Goal: Task Accomplishment & Management: Use online tool/utility

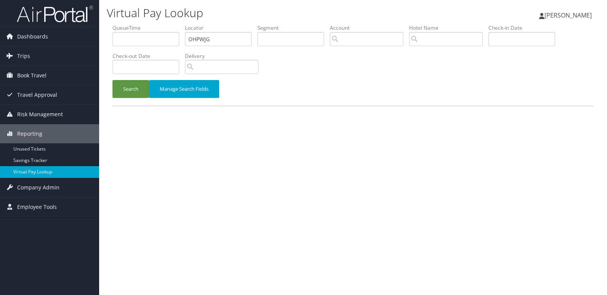
type input "OHPWJG"
click at [112, 80] on button "Search" at bounding box center [130, 89] width 37 height 18
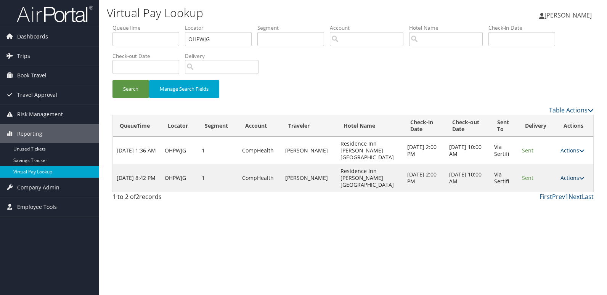
click at [567, 174] on link "Actions" at bounding box center [572, 177] width 24 height 7
click at [547, 189] on link "Logs" at bounding box center [557, 191] width 48 height 13
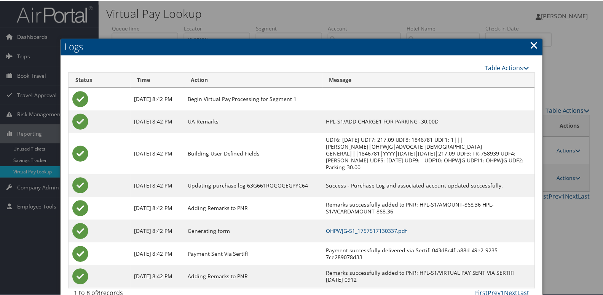
scroll to position [15, 0]
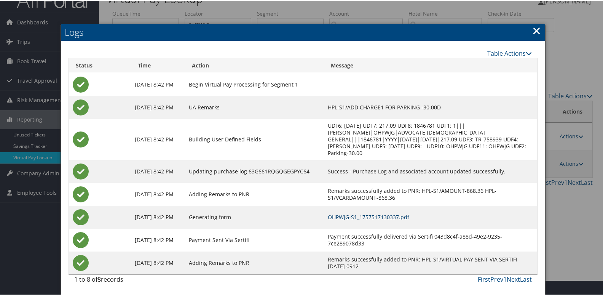
click at [370, 217] on link "OHPWJG-S1_1757517130337.pdf" at bounding box center [369, 216] width 82 height 7
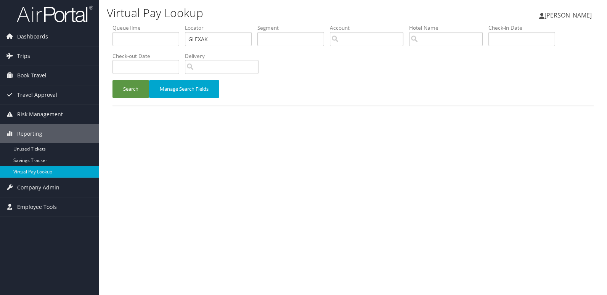
click at [155, 24] on ul "QueueTime Locator GLEXAK Segment Account Traveler Hotel Name Check-in Date Chec…" at bounding box center [352, 24] width 481 height 0
type input "AFYIRB"
click at [133, 87] on button "Search" at bounding box center [130, 89] width 37 height 18
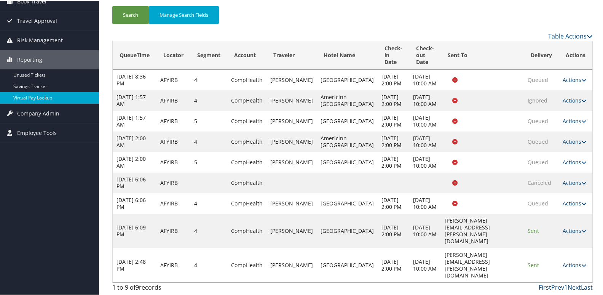
click at [572, 267] on link "Actions" at bounding box center [575, 264] width 24 height 7
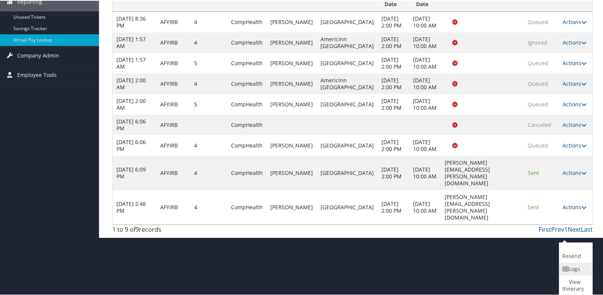
click at [581, 270] on link "Logs" at bounding box center [575, 268] width 31 height 13
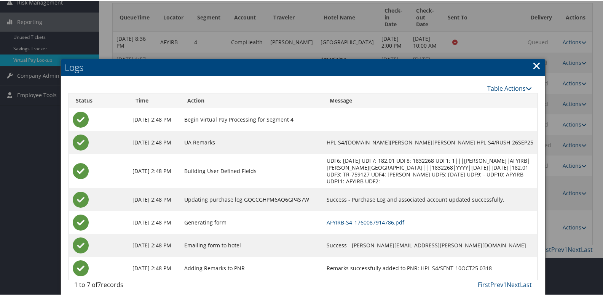
scroll to position [118, 0]
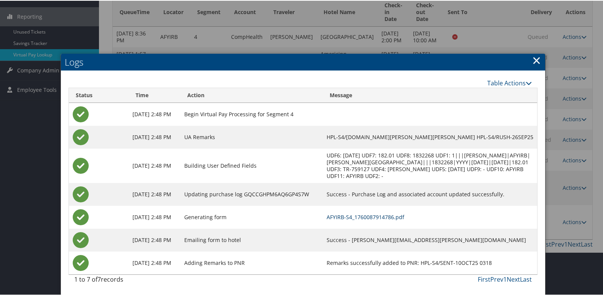
click at [360, 216] on link "AFYIRB-S4_1760087914786.pdf" at bounding box center [366, 216] width 78 height 7
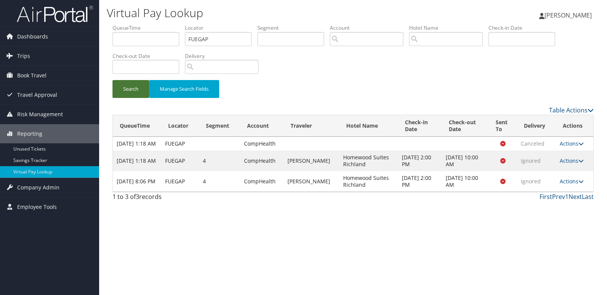
click at [128, 85] on button "Search" at bounding box center [130, 89] width 37 height 18
click at [570, 185] on link "Actions" at bounding box center [571, 181] width 24 height 7
click at [556, 225] on link "View Itinerary" at bounding box center [557, 225] width 48 height 13
drag, startPoint x: 211, startPoint y: 36, endPoint x: 114, endPoint y: 35, distance: 97.5
click at [114, 24] on ul "QueueTime Locator FUEGAP Segment Account Traveler Hotel Name Check-in Date Chec…" at bounding box center [352, 24] width 481 height 0
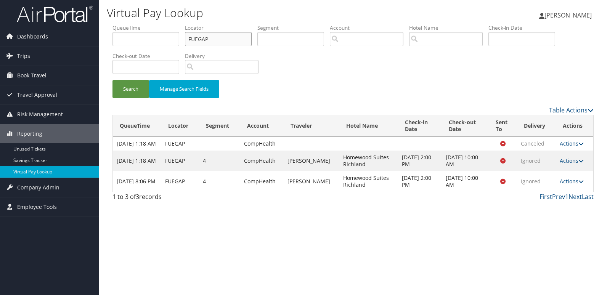
paste input "KVPHHU"
type input "KVPHHU"
click at [128, 90] on button "Search" at bounding box center [130, 89] width 37 height 18
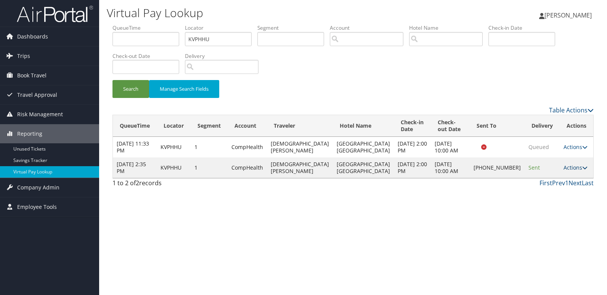
click at [565, 170] on link "Actions" at bounding box center [575, 167] width 24 height 7
click at [544, 193] on link "Logs" at bounding box center [547, 195] width 65 height 13
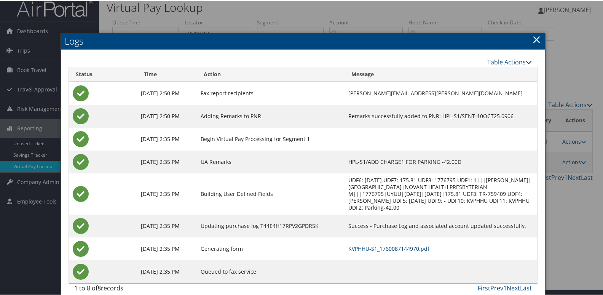
scroll to position [8, 0]
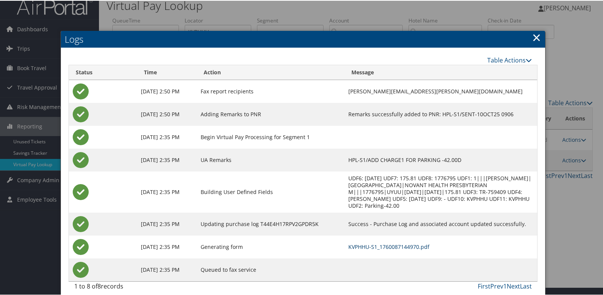
click at [373, 242] on link "KVPHHU-S1_1760087144970.pdf" at bounding box center [389, 245] width 81 height 7
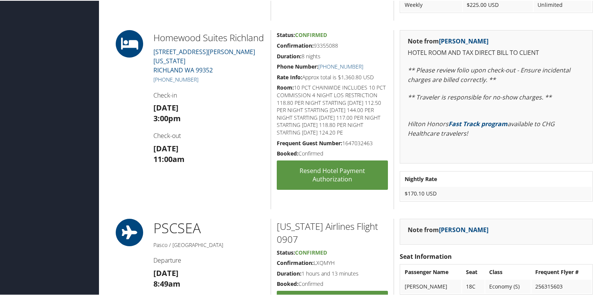
scroll to position [648, 0]
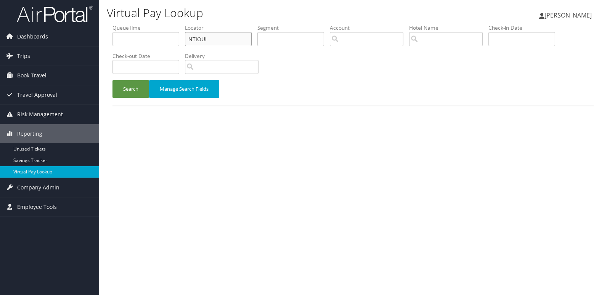
drag, startPoint x: 219, startPoint y: 40, endPoint x: 157, endPoint y: 39, distance: 62.1
click at [157, 24] on ul "QueueTime Locator NTIOUI Segment Account Traveler Hotel Name Check-in Date Chec…" at bounding box center [352, 24] width 481 height 0
paste input "LFUTKO"
type input "LFUTKO"
click at [112, 80] on button "Search" at bounding box center [130, 89] width 37 height 18
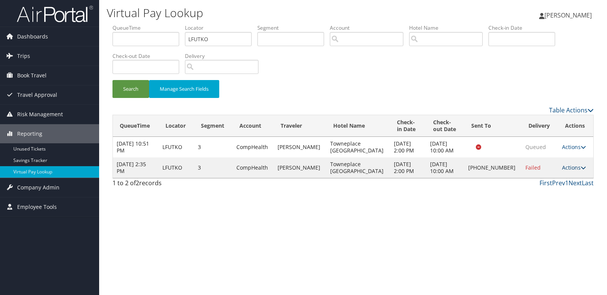
click at [570, 169] on link "Actions" at bounding box center [574, 167] width 24 height 7
click at [547, 188] on link "Logs" at bounding box center [547, 191] width 65 height 13
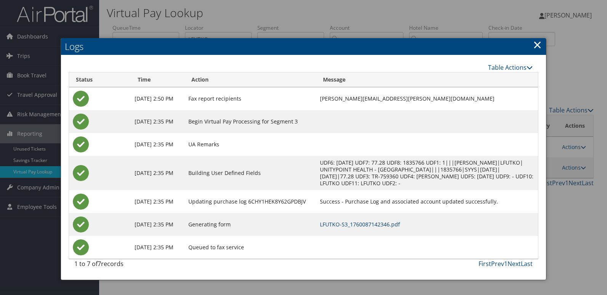
click at [361, 224] on link "LFUTKO-S3_1760087142346.pdf" at bounding box center [360, 224] width 80 height 7
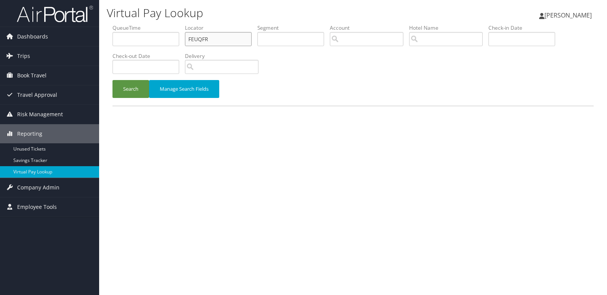
drag, startPoint x: 202, startPoint y: 37, endPoint x: 160, endPoint y: 39, distance: 41.2
click at [160, 24] on ul "QueueTime Locator FEUQFR Segment Account Traveler Hotel Name Check-in Date Chec…" at bounding box center [352, 24] width 481 height 0
paste input "SXZEUL"
type input "SXZEUL"
click at [112, 80] on button "Search" at bounding box center [130, 89] width 37 height 18
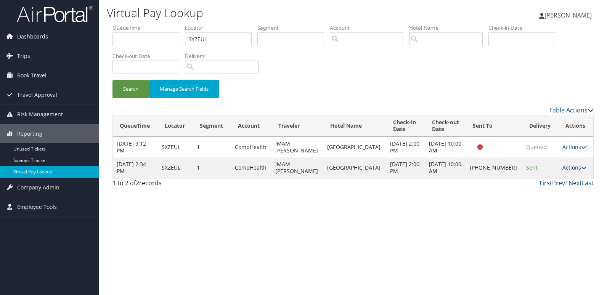
click at [567, 166] on link "Actions" at bounding box center [574, 167] width 24 height 7
click at [538, 191] on link "Logs" at bounding box center [547, 191] width 65 height 13
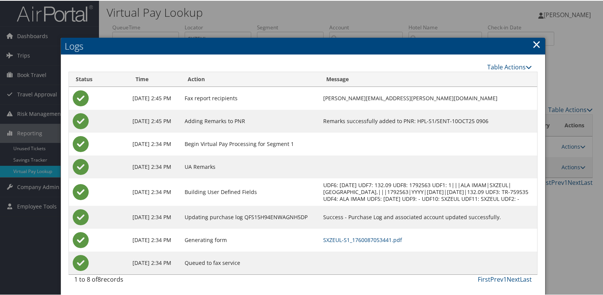
scroll to position [8, 0]
click at [349, 237] on link "SXZEUL-S1_1760087053441.pdf" at bounding box center [362, 238] width 79 height 7
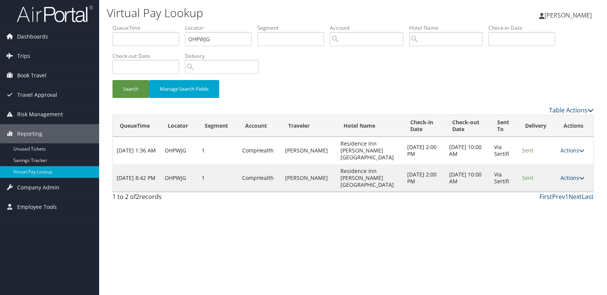
click at [565, 174] on link "Actions" at bounding box center [572, 177] width 24 height 7
click at [549, 189] on link "Logs" at bounding box center [557, 191] width 48 height 13
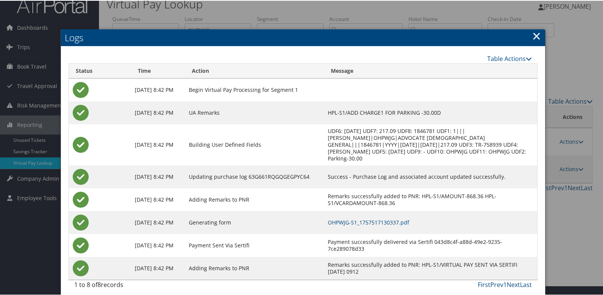
scroll to position [15, 0]
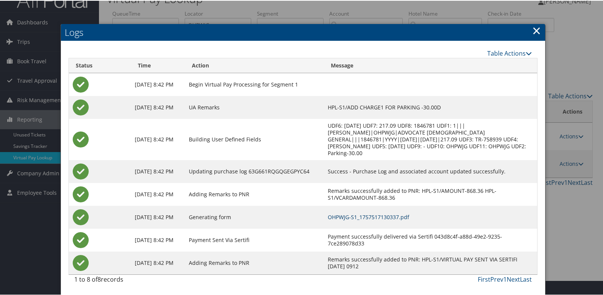
click at [403, 213] on link "OHPWJG-S1_1757517130337.pdf" at bounding box center [369, 216] width 82 height 7
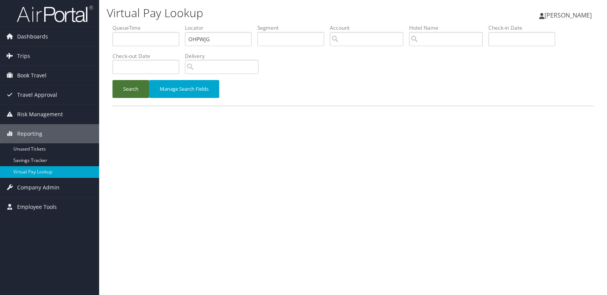
click at [125, 92] on button "Search" at bounding box center [130, 89] width 37 height 18
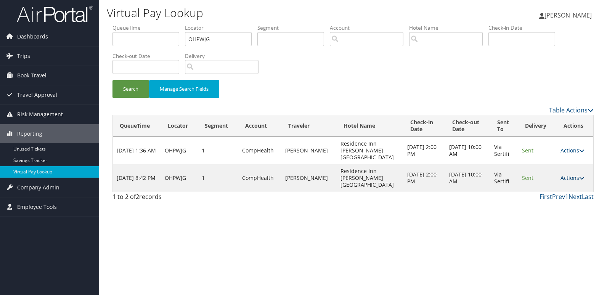
click at [568, 174] on link "Actions" at bounding box center [572, 177] width 24 height 7
click at [553, 181] on link "Resend" at bounding box center [557, 178] width 48 height 13
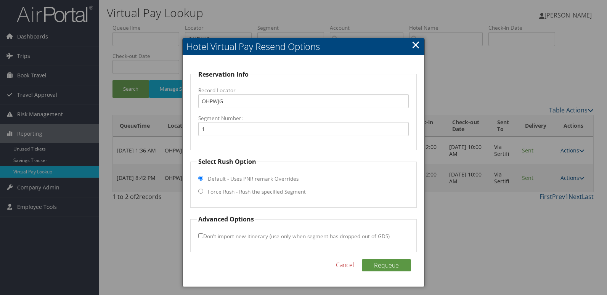
click at [208, 191] on label "Force Rush - Rush the specified Segment" at bounding box center [257, 192] width 98 height 8
click at [203, 191] on input "Force Rush - Rush the specified Segment" at bounding box center [200, 191] width 5 height 5
radio input "true"
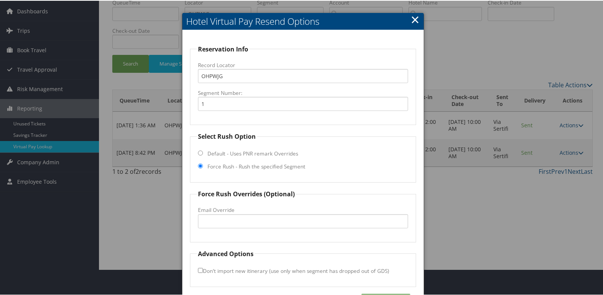
scroll to position [52, 0]
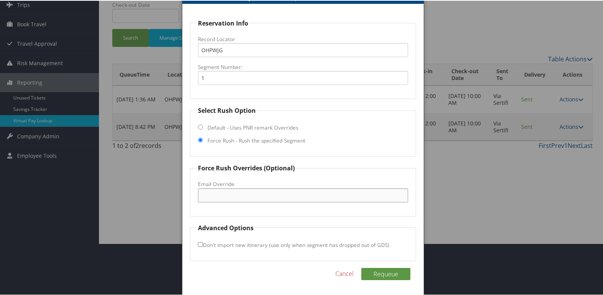
click at [216, 197] on input "Email Override" at bounding box center [303, 194] width 211 height 14
drag, startPoint x: 297, startPoint y: 196, endPoint x: 188, endPoint y: 200, distance: 108.7
click at [188, 200] on div "Reservation Info Record Locator OHPWJG Segment Number: 1 Select Rush Option Def…" at bounding box center [303, 148] width 242 height 291
type input "ri.rosemont.ohare@gmail.com"
click at [378, 272] on button "Requeue" at bounding box center [386, 273] width 49 height 12
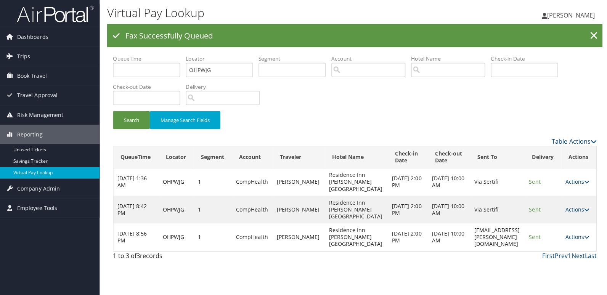
scroll to position [0, 0]
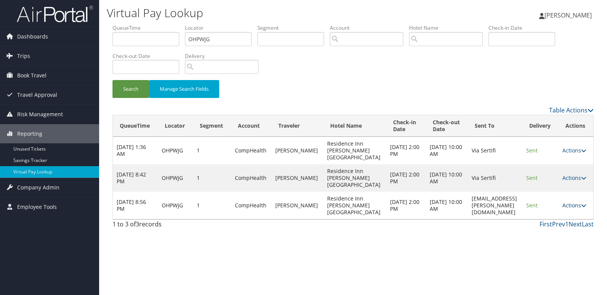
click at [573, 202] on link "Actions" at bounding box center [574, 205] width 24 height 7
click at [559, 210] on link "Logs" at bounding box center [561, 212] width 48 height 13
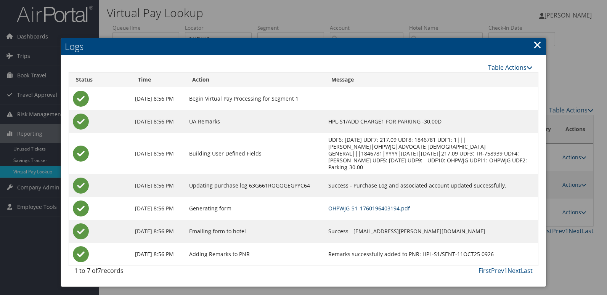
click at [386, 208] on link "OHPWJG-S1_1760196403194.pdf" at bounding box center [369, 208] width 82 height 7
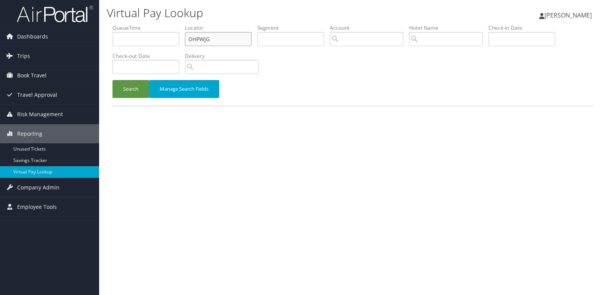
drag, startPoint x: 0, startPoint y: 0, endPoint x: 150, endPoint y: 45, distance: 156.8
click at [152, 24] on ul "QueueTime Locator OHPWJG Segment Account Traveler Hotel Name Check-in Date Chec…" at bounding box center [352, 24] width 481 height 0
paste input "MZJPLZ"
type input "MZJPLZ"
click at [124, 83] on button "Search" at bounding box center [130, 89] width 37 height 18
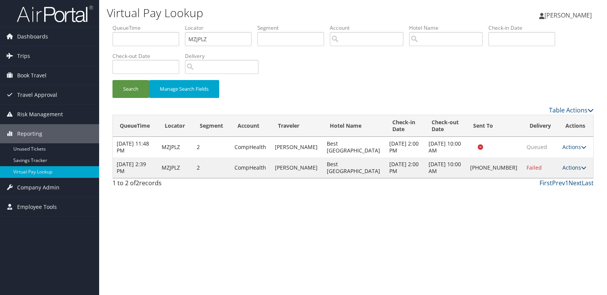
click at [570, 167] on link "Actions" at bounding box center [574, 167] width 24 height 7
click at [537, 193] on link "Logs" at bounding box center [547, 191] width 65 height 13
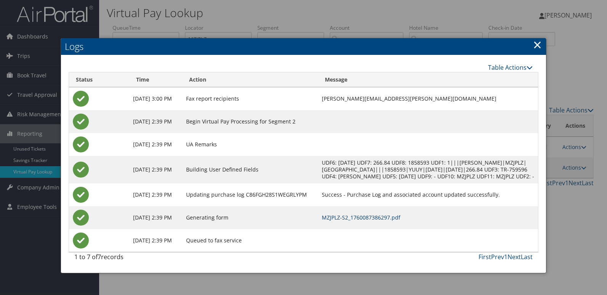
click at [368, 221] on link "MZJPLZ-S2_1760087386297.pdf" at bounding box center [361, 217] width 78 height 7
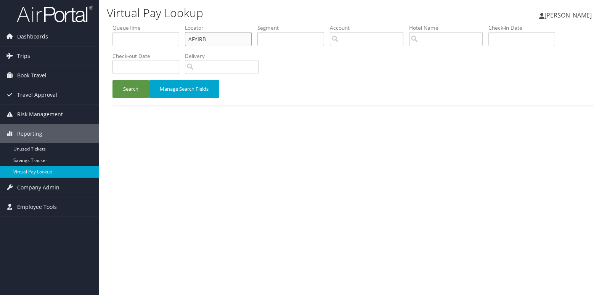
drag, startPoint x: 211, startPoint y: 39, endPoint x: 154, endPoint y: 44, distance: 57.4
click at [155, 24] on ul "QueueTime Locator AFYIRB Segment Account Traveler Hotel Name Check-in Date Chec…" at bounding box center [352, 24] width 481 height 0
paste input "NDQWMF"
type input "NDQWMF"
click at [136, 92] on button "Search" at bounding box center [130, 89] width 37 height 18
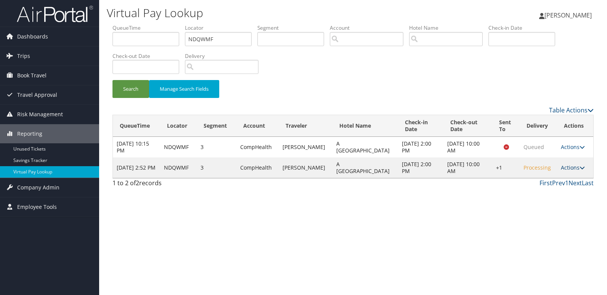
click at [572, 169] on link "Actions" at bounding box center [572, 167] width 24 height 7
click at [552, 192] on link "Logs" at bounding box center [547, 191] width 65 height 13
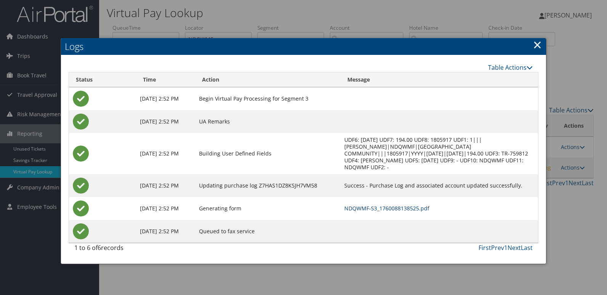
drag, startPoint x: 383, startPoint y: 200, endPoint x: 407, endPoint y: 200, distance: 24.0
click at [383, 205] on link "NDQWMF-S3_1760088138525.pdf" at bounding box center [386, 208] width 85 height 7
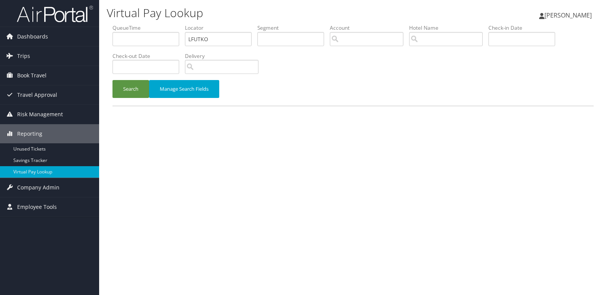
click at [126, 92] on button "Search" at bounding box center [130, 89] width 37 height 18
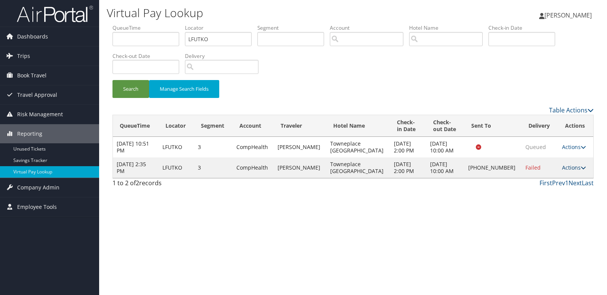
click at [575, 167] on link "Actions" at bounding box center [574, 167] width 24 height 7
click at [542, 174] on link "Resend" at bounding box center [547, 178] width 65 height 13
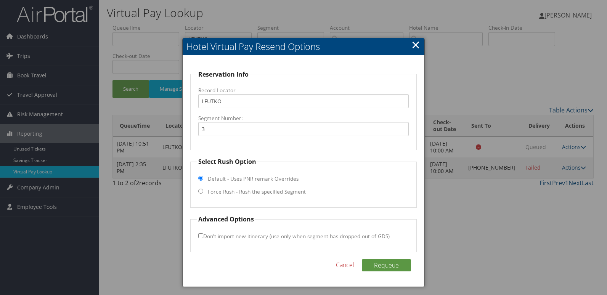
click at [243, 189] on label "Force Rush - Rush the specified Segment" at bounding box center [257, 192] width 98 height 8
click at [203, 189] on input "Force Rush - Rush the specified Segment" at bounding box center [200, 191] width 5 height 5
radio input "true"
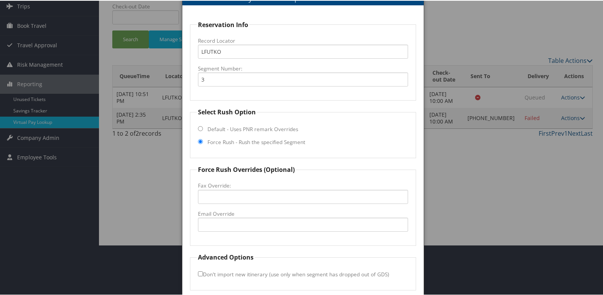
scroll to position [80, 0]
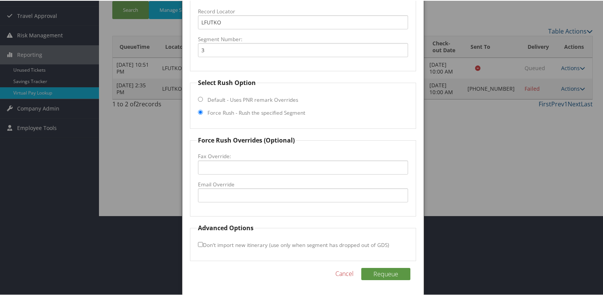
click at [234, 204] on fieldset "Force Rush Overrides (Optional) Fax Override: Email Override" at bounding box center [303, 175] width 227 height 81
click at [234, 196] on input "Email Override" at bounding box center [303, 194] width 211 height 14
click at [459, 132] on div at bounding box center [303, 147] width 607 height 295
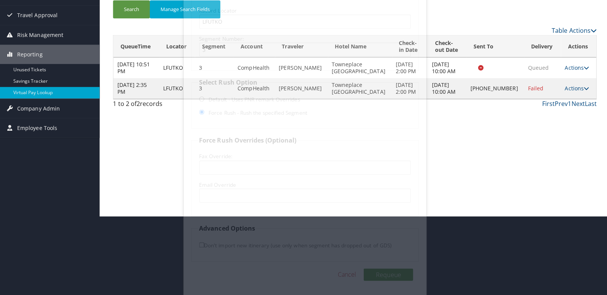
scroll to position [0, 0]
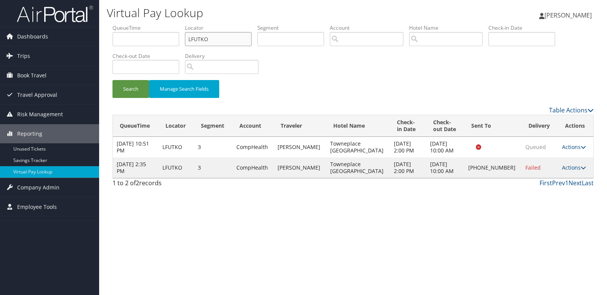
drag, startPoint x: 218, startPoint y: 34, endPoint x: 120, endPoint y: 37, distance: 98.0
click at [120, 24] on ul "QueueTime Locator LFUTKO Segment Account Traveler Hotel Name Check-in Date Chec…" at bounding box center [352, 24] width 481 height 0
paste input "HXENBJ"
click at [202, 40] on input "HXENBJ" at bounding box center [218, 39] width 67 height 14
type input "HXENBJ"
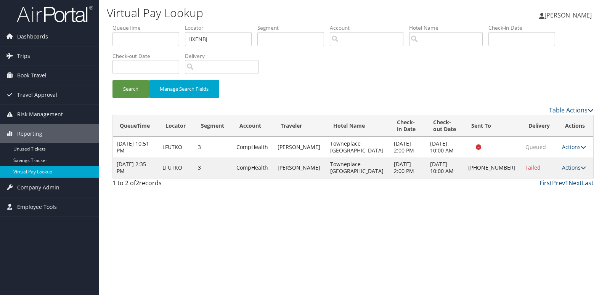
click at [568, 168] on link "Actions" at bounding box center [574, 167] width 24 height 7
drag, startPoint x: 535, startPoint y: 191, endPoint x: 514, endPoint y: 190, distance: 20.6
click at [534, 191] on link "Logs" at bounding box center [547, 191] width 65 height 13
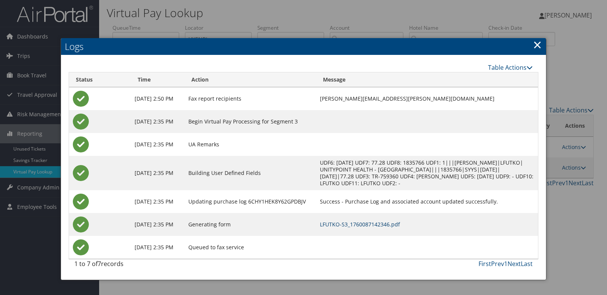
click at [359, 225] on link "LFUTKO-S3_1760087142346.pdf" at bounding box center [360, 224] width 80 height 7
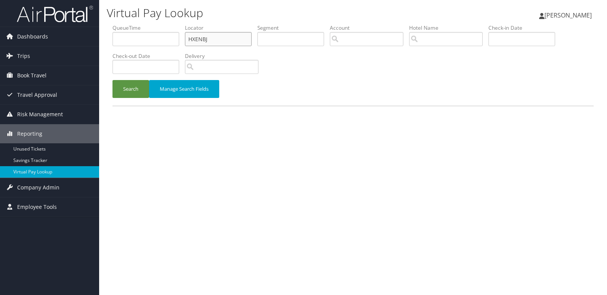
drag, startPoint x: 215, startPoint y: 39, endPoint x: 131, endPoint y: 38, distance: 83.8
click at [131, 24] on ul "QueueTime Locator HXENBJ Segment Account Traveler Hotel Name Check-in Date Chec…" at bounding box center [352, 24] width 481 height 0
click at [129, 89] on button "Search" at bounding box center [130, 89] width 37 height 18
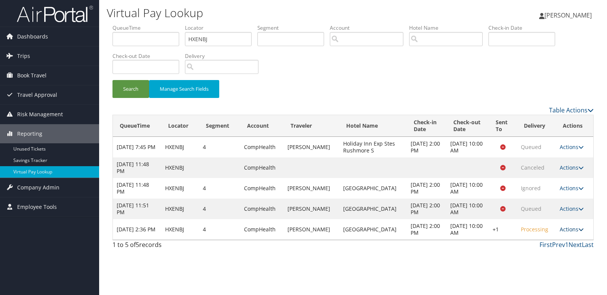
click at [564, 229] on link "Actions" at bounding box center [571, 229] width 24 height 7
drag, startPoint x: 564, startPoint y: 229, endPoint x: 535, endPoint y: 251, distance: 36.1
click at [535, 251] on link "Logs" at bounding box center [547, 253] width 65 height 13
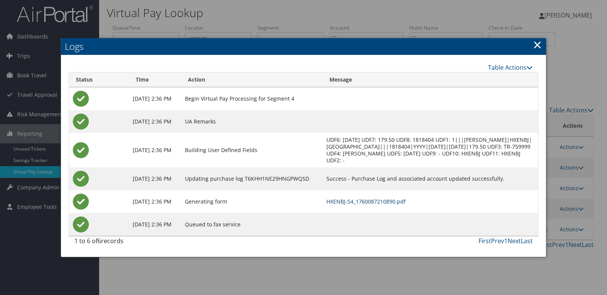
click at [371, 198] on link "HXENBJ-S4_1760087210890.pdf" at bounding box center [365, 201] width 79 height 7
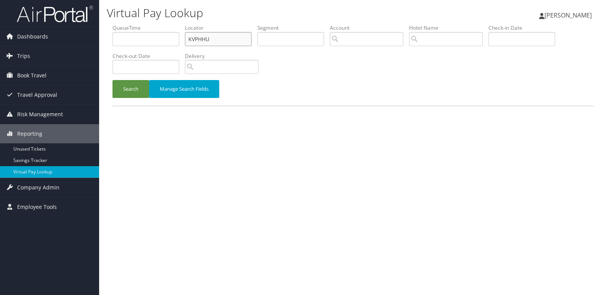
drag, startPoint x: 0, startPoint y: 0, endPoint x: 158, endPoint y: 40, distance: 162.6
click at [158, 24] on ul "QueueTime Locator KVPHHU Segment Account Traveler Hotel Name Check-in Date Chec…" at bounding box center [352, 24] width 481 height 0
paste input "LKLUNF"
type input "LKLUNF"
click at [122, 94] on button "Search" at bounding box center [130, 89] width 37 height 18
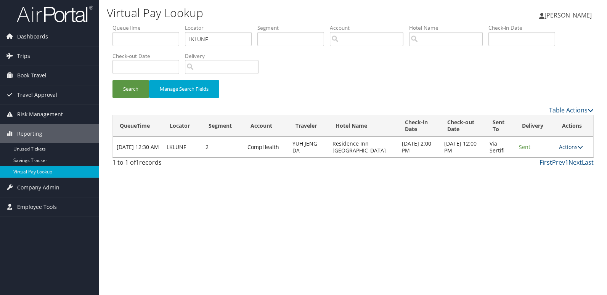
click at [566, 148] on link "Actions" at bounding box center [571, 146] width 24 height 7
click at [550, 174] on link "Logs" at bounding box center [557, 171] width 48 height 13
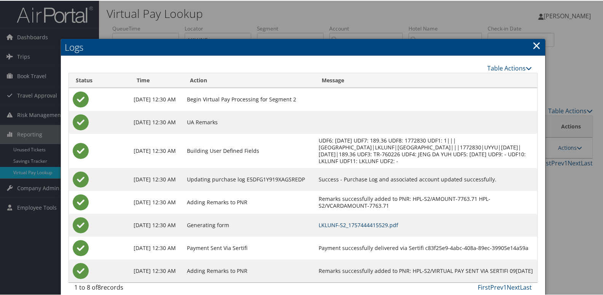
click at [368, 226] on link "LKLUNF-S2_1757444415529.pdf" at bounding box center [359, 224] width 80 height 7
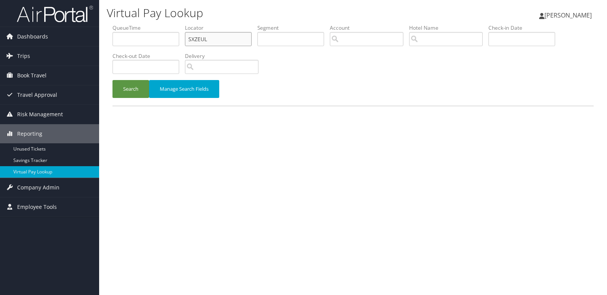
paste input "KNCAFB"
drag, startPoint x: 0, startPoint y: 0, endPoint x: 102, endPoint y: 36, distance: 108.3
click at [91, 39] on div "Dashboards AirPortal 360™ (Manager) My Travel Dashboard Trips Airtinerary® Look…" at bounding box center [303, 147] width 607 height 295
type input "KNCAFB"
click at [137, 88] on button "Search" at bounding box center [130, 89] width 37 height 18
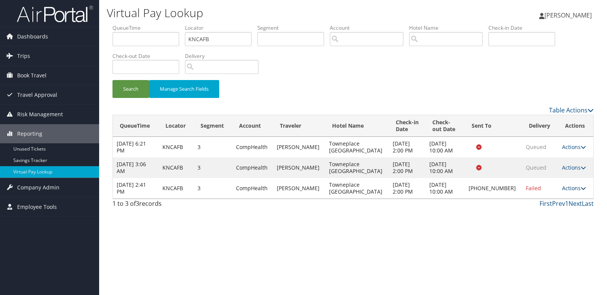
click at [562, 185] on link "Actions" at bounding box center [574, 187] width 24 height 7
click at [552, 213] on link "Logs" at bounding box center [547, 212] width 65 height 13
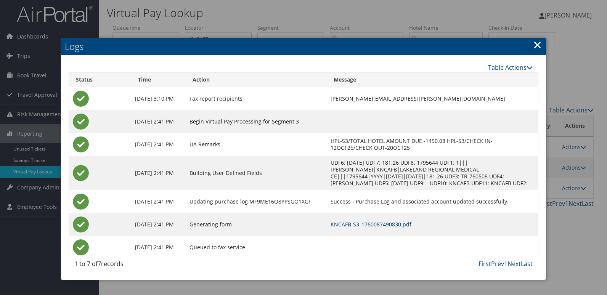
click at [378, 225] on link "KNCAFB-S3_1760087490830.pdf" at bounding box center [370, 224] width 81 height 7
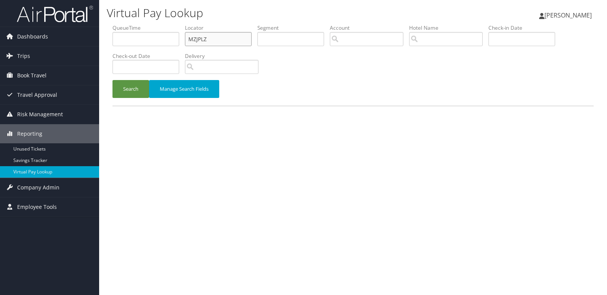
drag, startPoint x: 207, startPoint y: 37, endPoint x: 183, endPoint y: 38, distance: 24.0
click at [185, 24] on ul "QueueTime Locator MZJPLZ Segment Account Traveler Hotel Name Check-in Date Chec…" at bounding box center [352, 24] width 481 height 0
paste input "OCHOBC"
type input "OCHOBC"
click at [136, 90] on button "Search" at bounding box center [130, 89] width 37 height 18
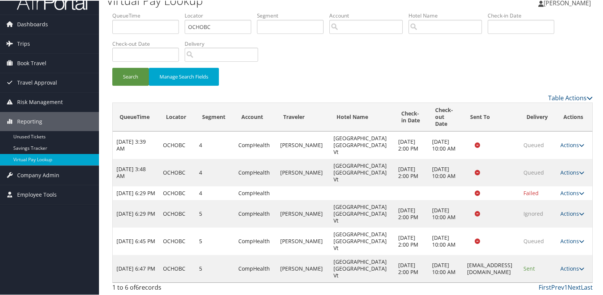
click at [571, 267] on link "Actions" at bounding box center [573, 267] width 24 height 7
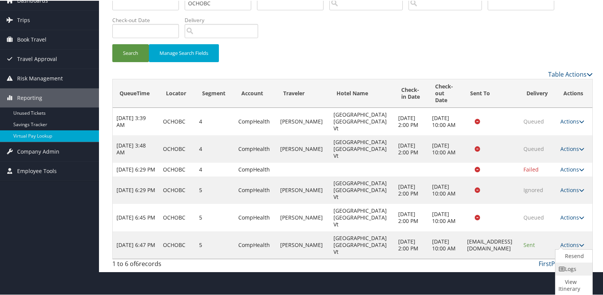
click at [565, 265] on link "Logs" at bounding box center [573, 268] width 35 height 13
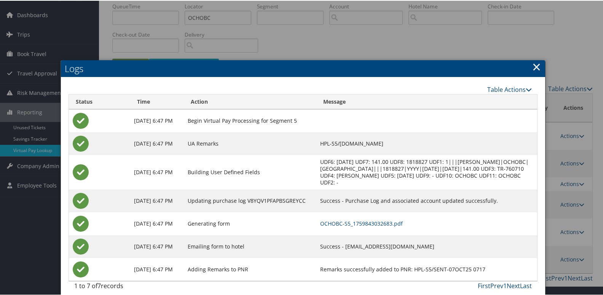
scroll to position [29, 0]
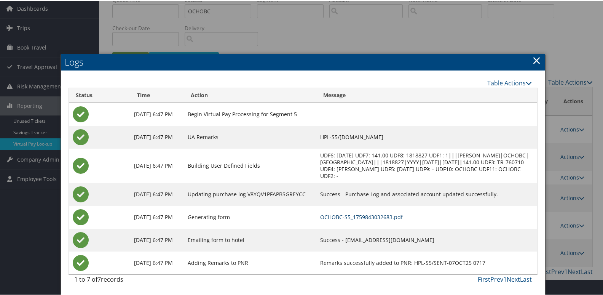
click at [394, 214] on link "OCHOBC-S5_1759843032683.pdf" at bounding box center [361, 216] width 83 height 7
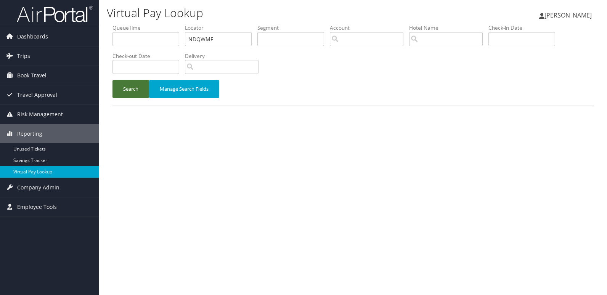
click at [126, 85] on button "Search" at bounding box center [130, 89] width 37 height 18
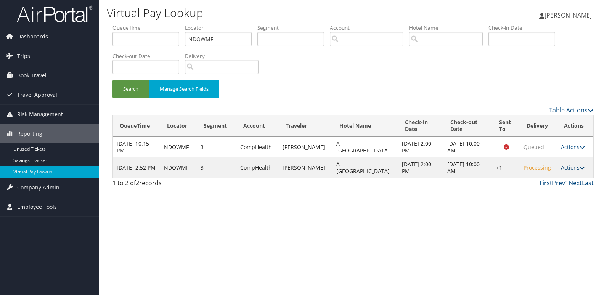
click at [569, 168] on link "Actions" at bounding box center [572, 167] width 24 height 7
click at [554, 179] on link "Resend" at bounding box center [547, 178] width 65 height 13
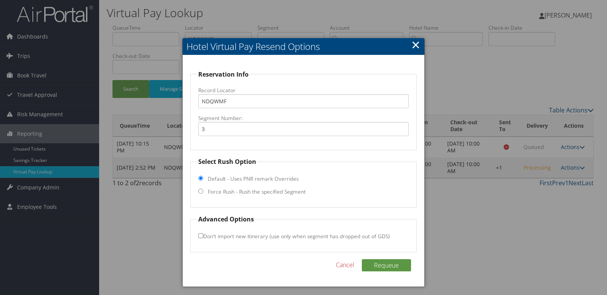
click at [236, 192] on label "Force Rush - Rush the specified Segment" at bounding box center [257, 192] width 98 height 8
click at [203, 192] on input "Force Rush - Rush the specified Segment" at bounding box center [200, 191] width 5 height 5
radio input "true"
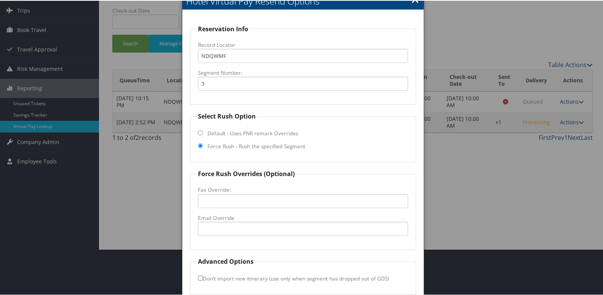
scroll to position [80, 0]
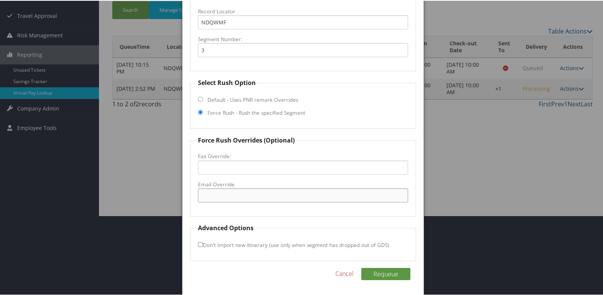
click at [224, 193] on input "Email Override" at bounding box center [303, 194] width 211 height 14
type input "[EMAIL_ADDRESS][DOMAIN_NAME]"
click at [380, 274] on button "Requeue" at bounding box center [386, 273] width 49 height 12
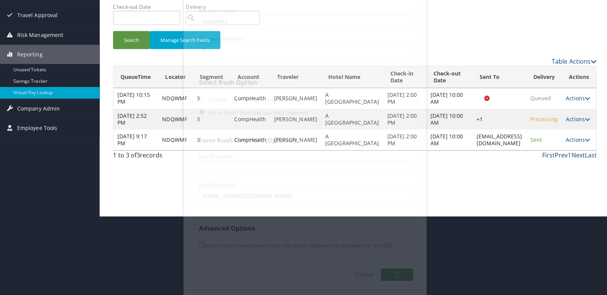
scroll to position [0, 0]
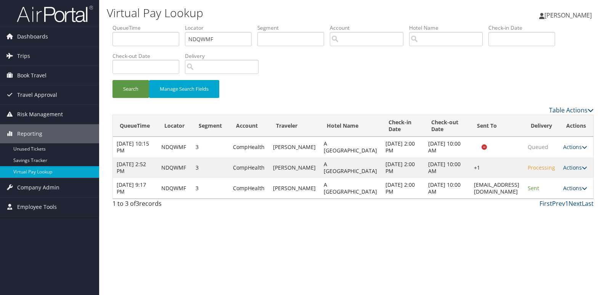
click at [571, 186] on link "Actions" at bounding box center [575, 187] width 24 height 7
click at [558, 210] on link "Logs" at bounding box center [560, 212] width 48 height 13
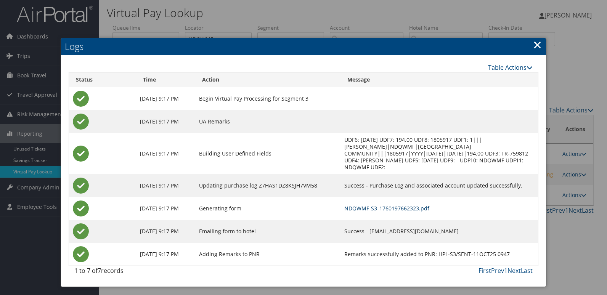
click at [389, 205] on link "NDQWMF-S3_1760197662323.pdf" at bounding box center [386, 208] width 85 height 7
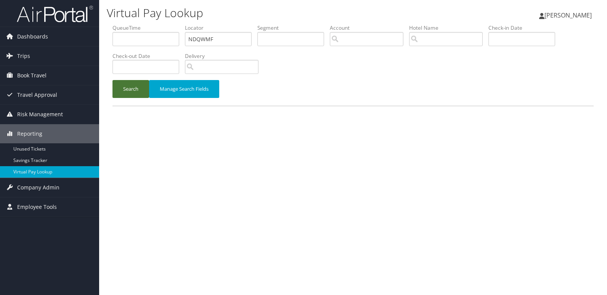
click at [136, 89] on button "Search" at bounding box center [130, 89] width 37 height 18
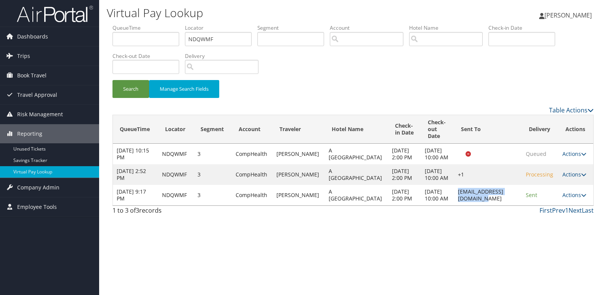
drag, startPoint x: 507, startPoint y: 211, endPoint x: 432, endPoint y: 219, distance: 75.4
click at [454, 205] on td "aharborviewbnb@gmail.com" at bounding box center [488, 195] width 68 height 21
copy td "aharborviewbnb@gmail.com"
click at [570, 198] on link "Actions" at bounding box center [574, 194] width 24 height 7
click at [550, 231] on link "Logs" at bounding box center [558, 236] width 48 height 13
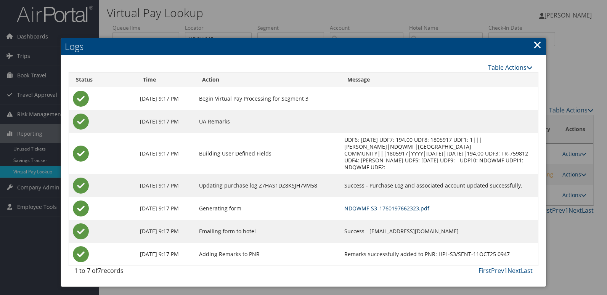
click at [372, 205] on link "NDQWMF-S3_1760197662323.pdf" at bounding box center [386, 208] width 85 height 7
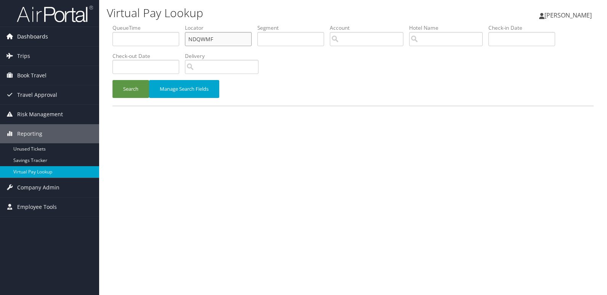
drag, startPoint x: 219, startPoint y: 37, endPoint x: 86, endPoint y: 37, distance: 133.0
click at [86, 37] on div "Dashboards AirPortal 360™ (Manager) My Travel Dashboard Trips Airtinerary® Look…" at bounding box center [303, 147] width 607 height 295
paste input "OTZULC"
type input "OTZULC"
click at [112, 80] on button "Search" at bounding box center [130, 89] width 37 height 18
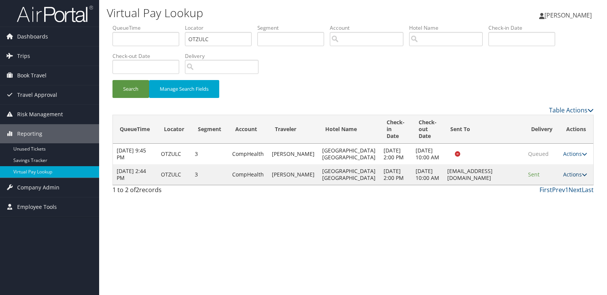
click at [571, 178] on link "Actions" at bounding box center [575, 174] width 24 height 7
click at [562, 205] on link "Logs" at bounding box center [559, 208] width 48 height 13
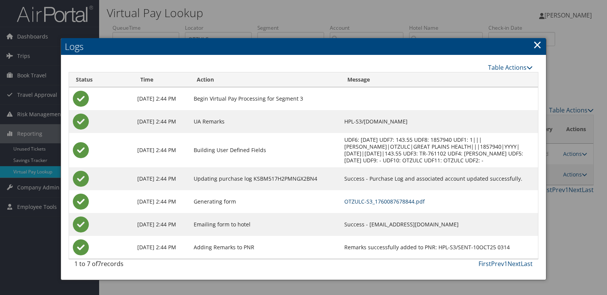
click at [405, 201] on link "OTZULC-S3_1760087678844.pdf" at bounding box center [384, 201] width 80 height 7
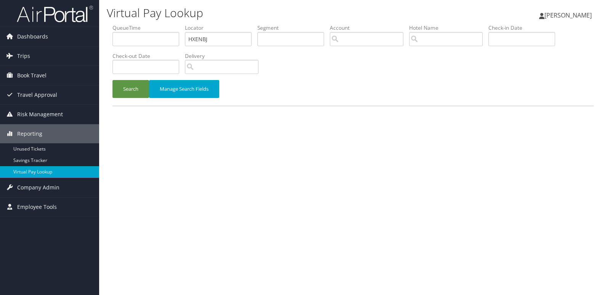
click at [136, 90] on button "Search" at bounding box center [130, 89] width 37 height 18
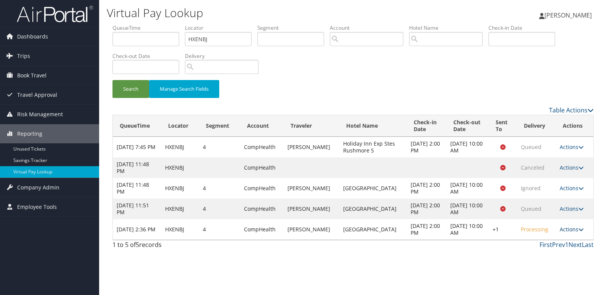
click at [574, 230] on link "Actions" at bounding box center [571, 229] width 24 height 7
click at [549, 241] on link "Resend" at bounding box center [547, 240] width 65 height 13
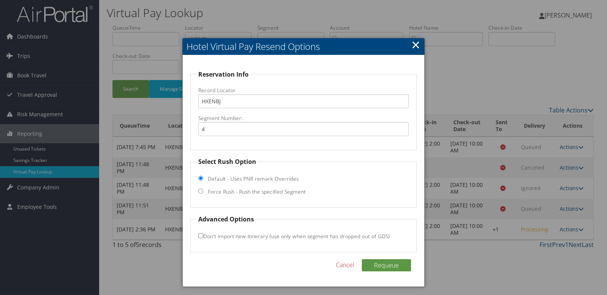
click at [198, 193] on input "Force Rush - Rush the specified Segment" at bounding box center [200, 191] width 5 height 5
radio input "true"
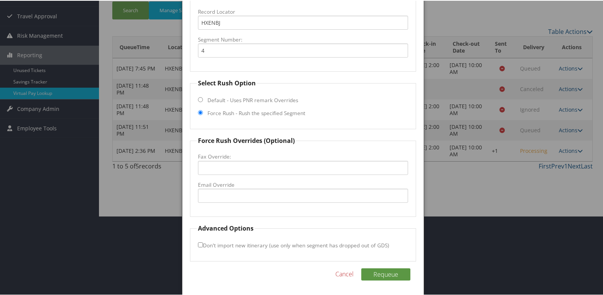
scroll to position [80, 0]
click at [240, 197] on input "Email Override" at bounding box center [303, 194] width 211 height 14
drag, startPoint x: 286, startPoint y: 197, endPoint x: 135, endPoint y: 197, distance: 150.5
click at [135, 197] on body "Menu Dashboards ► AirPortal 360™ (Manager) My Travel Dashboard Trips ► Airtiner…" at bounding box center [303, 67] width 607 height 295
type input "rapidcity@clubhous_hotel.com"
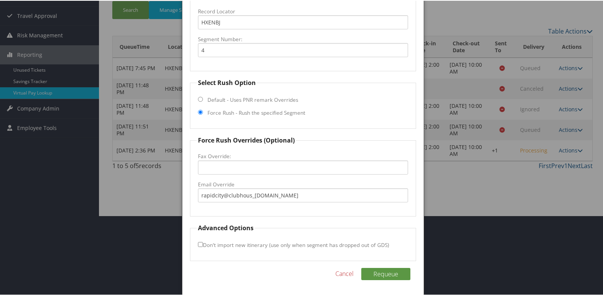
click at [384, 281] on div "Requeue Cancel" at bounding box center [303, 277] width 227 height 20
click at [389, 272] on button "Requeue" at bounding box center [386, 273] width 49 height 12
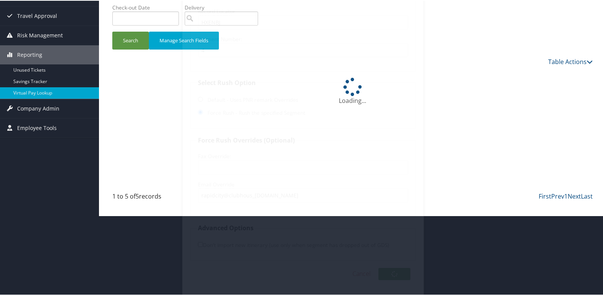
scroll to position [43, 0]
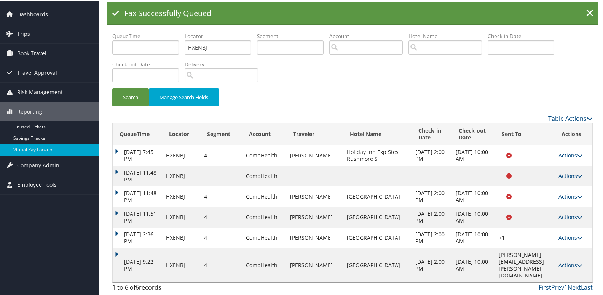
click at [580, 267] on icon at bounding box center [580, 264] width 5 height 5
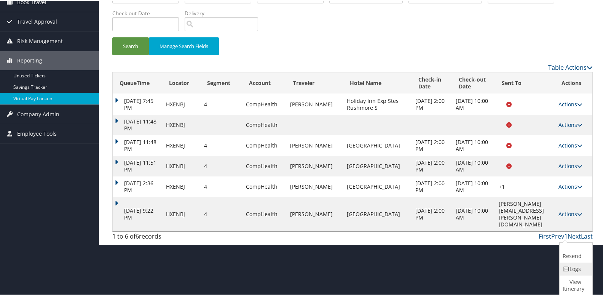
click at [574, 268] on link "Logs" at bounding box center [575, 268] width 31 height 13
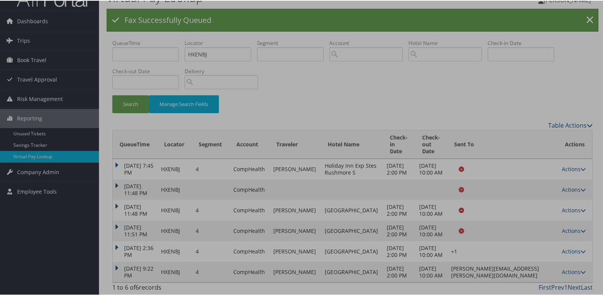
scroll to position [57, 0]
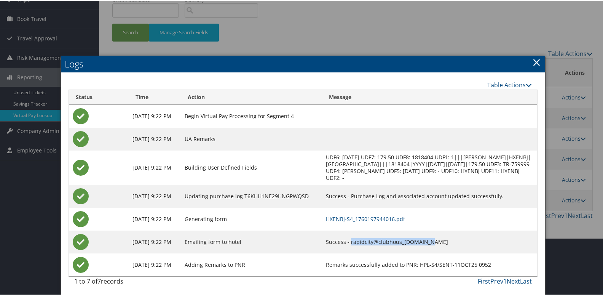
drag, startPoint x: 450, startPoint y: 241, endPoint x: 373, endPoint y: 248, distance: 77.3
click at [373, 248] on td "Success - rapidcity@clubhous_hotel.com" at bounding box center [429, 241] width 215 height 23
copy td "rapidcity@clubhous_hotel.com"
click at [538, 66] on link "×" at bounding box center [537, 61] width 9 height 15
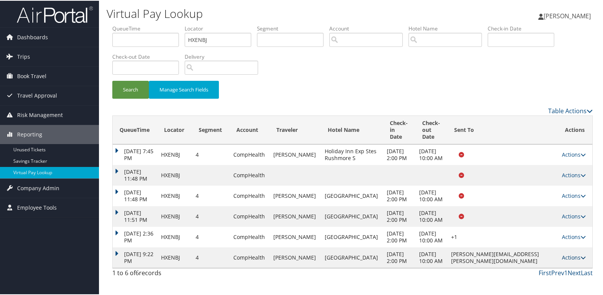
drag, startPoint x: 567, startPoint y: 272, endPoint x: 568, endPoint y: 267, distance: 5.0
click at [567, 267] on td "Actions Resend Logs View Itinerary" at bounding box center [576, 256] width 34 height 21
click at [568, 260] on link "Actions" at bounding box center [574, 256] width 24 height 7
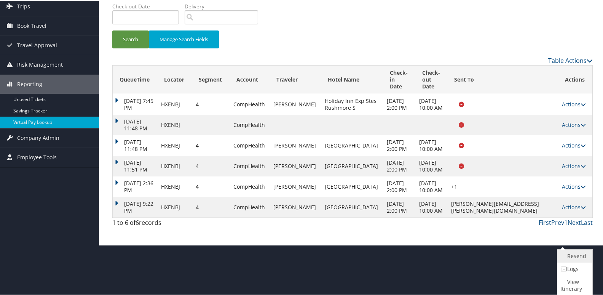
click at [568, 251] on link "Resend" at bounding box center [574, 255] width 33 height 13
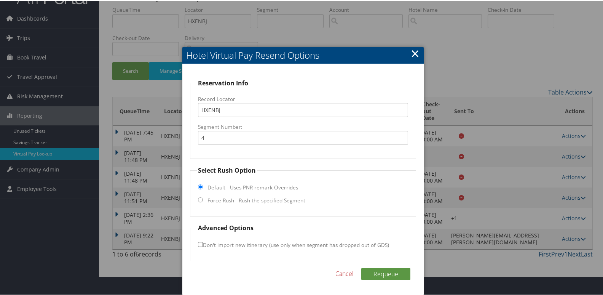
click at [233, 196] on label "Force Rush - Rush the specified Segment" at bounding box center [257, 200] width 98 height 8
click at [203, 197] on input "Force Rush - Rush the specified Segment" at bounding box center [200, 199] width 5 height 5
radio input "true"
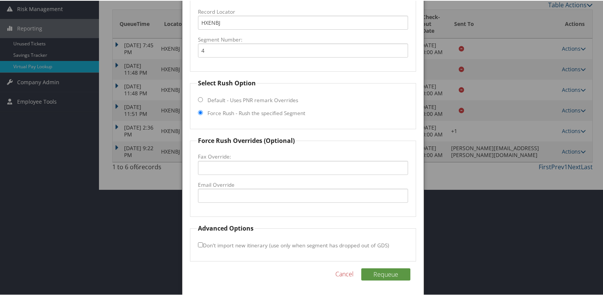
scroll to position [106, 0]
click at [227, 164] on input "Fax Override:" at bounding box center [303, 167] width 211 height 14
click at [203, 191] on input "Email Override" at bounding box center [303, 194] width 211 height 14
paste input "rapidcity@clubhous_hotel.com"
click at [252, 196] on input "rapidcity@clubhous_hotel.com" at bounding box center [303, 194] width 211 height 14
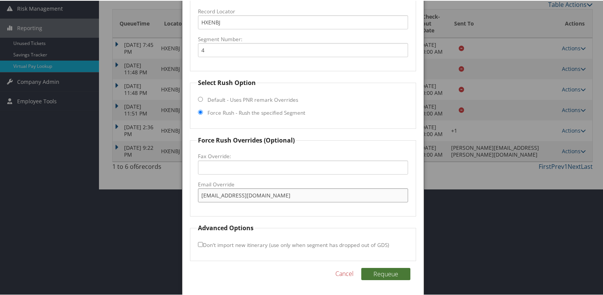
type input "rapidcity@clubhouse-hotel.com"
click at [379, 274] on button "Requeue" at bounding box center [386, 273] width 49 height 12
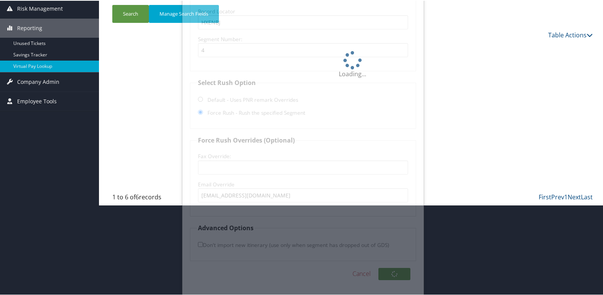
scroll to position [85, 0]
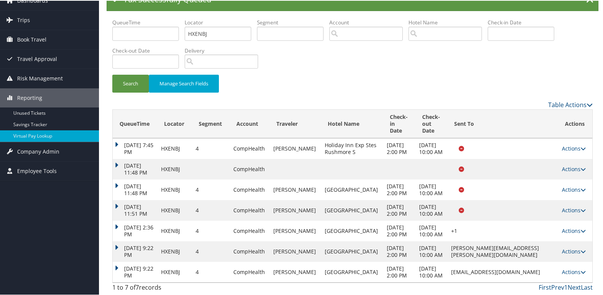
drag, startPoint x: 267, startPoint y: 198, endPoint x: 218, endPoint y: 198, distance: 49.9
click at [218, 198] on body "Menu Dashboards ► AirPortal 360™ (Manager) My Travel Dashboard Trips ► Airtiner…" at bounding box center [303, 110] width 607 height 295
drag, startPoint x: 483, startPoint y: 270, endPoint x: 423, endPoint y: 272, distance: 59.8
click at [448, 272] on td "rapidcity@clubhouse-hotel.com" at bounding box center [503, 271] width 111 height 21
copy td "rapidcity@clubhouse-hotel.com"
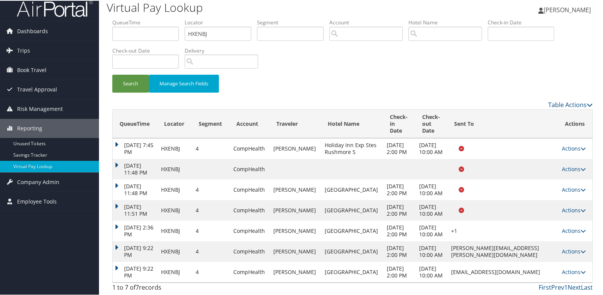
scroll to position [54, 0]
click at [131, 74] on button "Search" at bounding box center [130, 83] width 37 height 18
click at [573, 269] on link "Actions" at bounding box center [574, 270] width 24 height 7
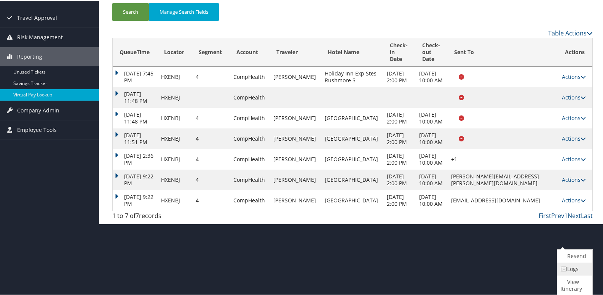
click at [573, 271] on link "Logs" at bounding box center [574, 268] width 33 height 13
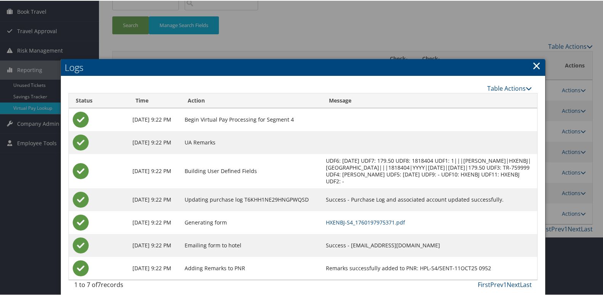
scroll to position [70, 0]
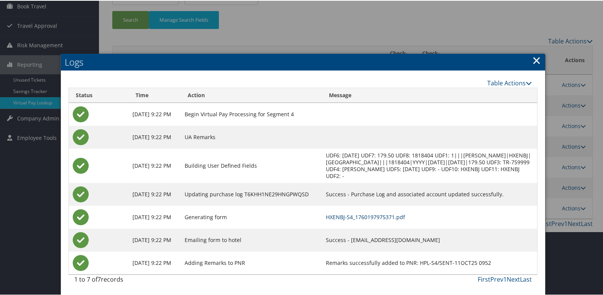
click at [399, 219] on link "HXENBJ-S4_1760197975371.pdf" at bounding box center [365, 216] width 79 height 7
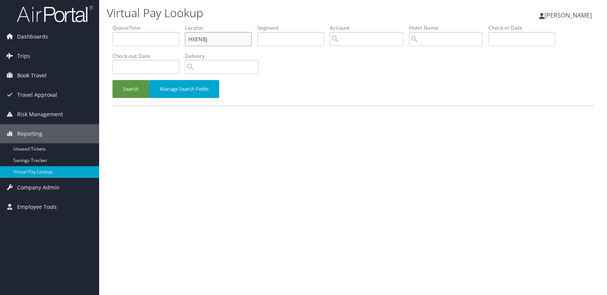
drag, startPoint x: 0, startPoint y: 0, endPoint x: 154, endPoint y: 38, distance: 158.9
click at [154, 24] on ul "QueueTime Locator HXENBJ Segment Account Traveler Hotel Name Check-in Date Chec…" at bounding box center [352, 24] width 481 height 0
paste input "ARTS - Progress of Requests ARTS-703759"
type input "ARTS"
click at [209, 43] on input "text" at bounding box center [218, 39] width 67 height 14
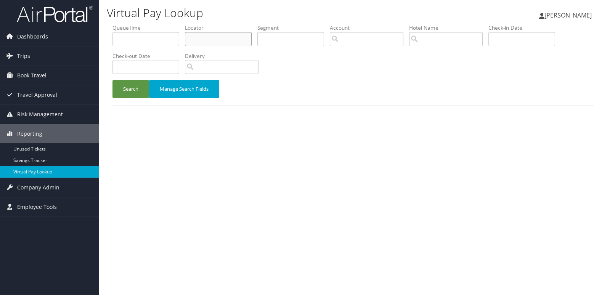
paste input "FQPYDU"
type input "FQPYDU"
click at [134, 82] on button "Search" at bounding box center [130, 89] width 37 height 18
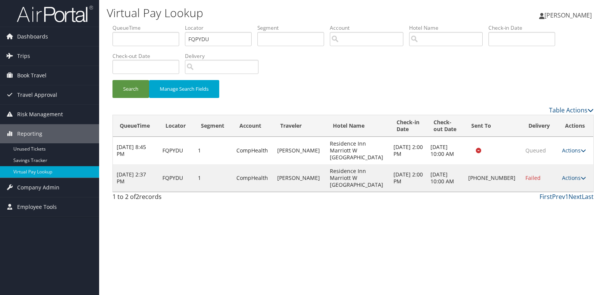
drag, startPoint x: 310, startPoint y: 243, endPoint x: 331, endPoint y: 236, distance: 22.4
click at [310, 243] on div "Virtual Pay Lookup [PERSON_NAME] [PERSON_NAME] My Settings Travel Agency Contac…" at bounding box center [352, 147] width 507 height 295
click at [563, 174] on link "Actions" at bounding box center [574, 177] width 24 height 7
click at [548, 192] on link "Logs" at bounding box center [547, 191] width 65 height 13
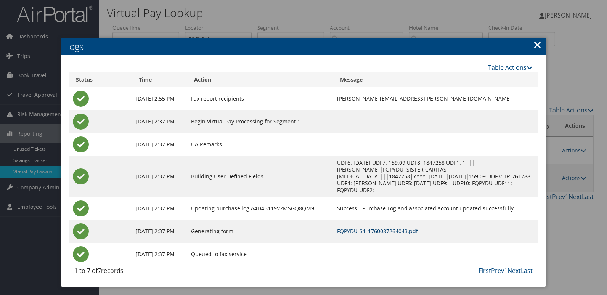
click at [386, 220] on td "FQPYDU-S1_1760087264043.pdf" at bounding box center [435, 231] width 204 height 23
click at [387, 227] on link "FQPYDU-S1_1760087264043.pdf" at bounding box center [377, 230] width 81 height 7
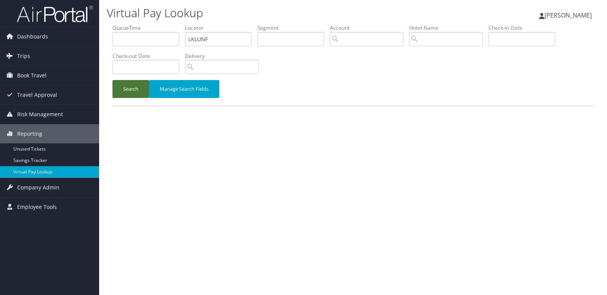
click at [143, 88] on button "Search" at bounding box center [130, 89] width 37 height 18
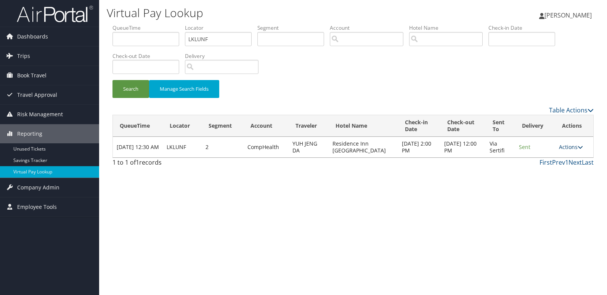
click at [564, 146] on link "Actions" at bounding box center [571, 146] width 24 height 7
click at [550, 169] on link "Logs" at bounding box center [557, 171] width 48 height 13
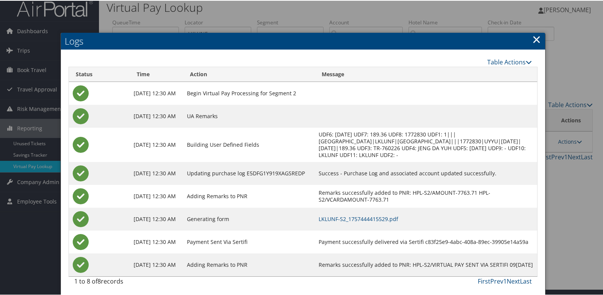
scroll to position [8, 0]
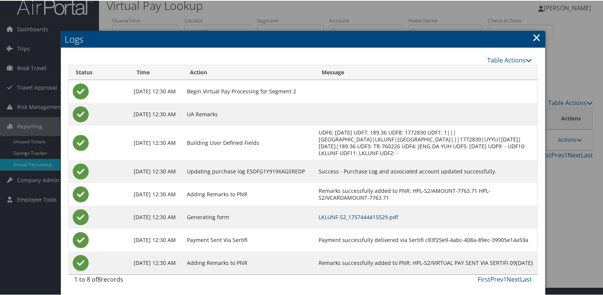
click at [373, 216] on link "LKLUNF-S2_1757444415529.pdf" at bounding box center [359, 216] width 80 height 7
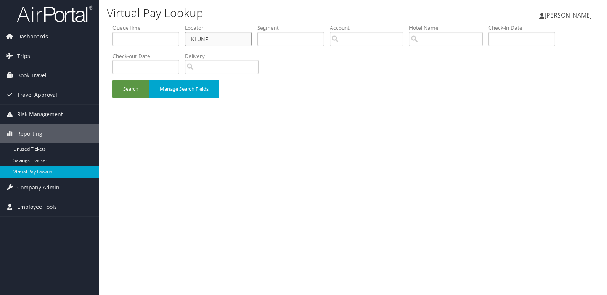
drag, startPoint x: 221, startPoint y: 33, endPoint x: 176, endPoint y: 37, distance: 45.5
click at [180, 24] on ul "QueueTime Locator LKLUNF Segment Account Traveler Hotel Name Check-in Date Chec…" at bounding box center [352, 24] width 481 height 0
paste input "HGXTBK"
type input "HGXTBK"
click at [112, 80] on button "Search" at bounding box center [130, 89] width 37 height 18
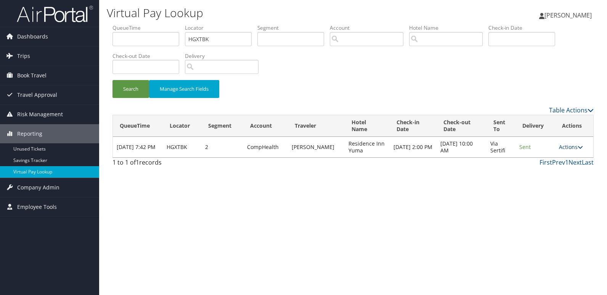
click at [568, 145] on link "Actions" at bounding box center [571, 146] width 24 height 7
click at [549, 169] on link "Logs" at bounding box center [556, 171] width 48 height 13
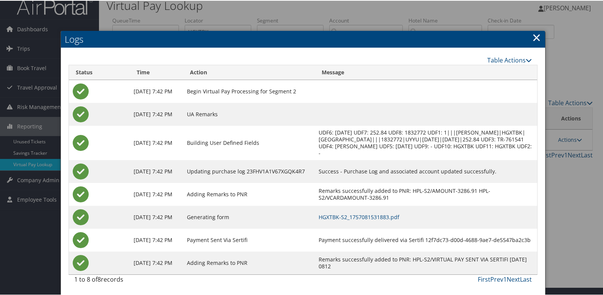
scroll to position [15, 0]
click at [400, 217] on link "HGXTBK-S2_1757081531883.pdf" at bounding box center [359, 216] width 81 height 7
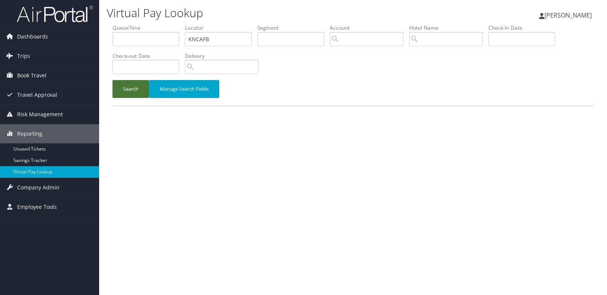
click at [141, 93] on button "Search" at bounding box center [130, 89] width 37 height 18
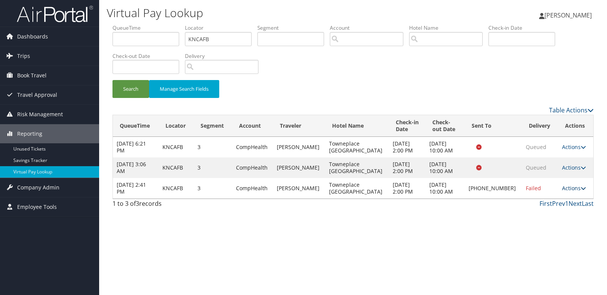
click at [568, 186] on link "Actions" at bounding box center [574, 187] width 24 height 7
click at [497, 197] on td "[PHONE_NUMBER]" at bounding box center [492, 188] width 57 height 21
drag, startPoint x: 511, startPoint y: 192, endPoint x: 482, endPoint y: 186, distance: 30.4
click at [482, 186] on td "[PHONE_NUMBER]" at bounding box center [492, 188] width 57 height 21
copy td "[PHONE_NUMBER]"
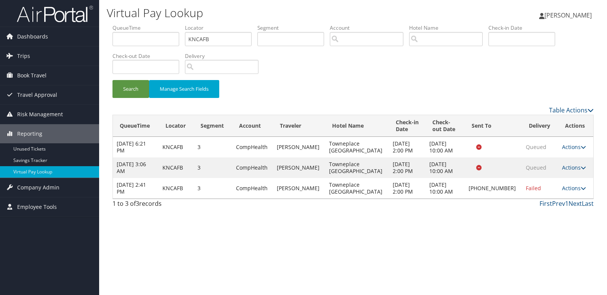
drag, startPoint x: 569, startPoint y: 186, endPoint x: 565, endPoint y: 194, distance: 8.7
click at [569, 187] on link "Actions" at bounding box center [574, 187] width 24 height 7
click at [557, 213] on link "Logs" at bounding box center [547, 212] width 65 height 13
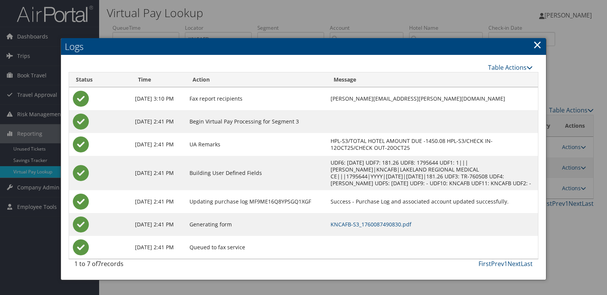
click at [562, 152] on div at bounding box center [303, 147] width 607 height 295
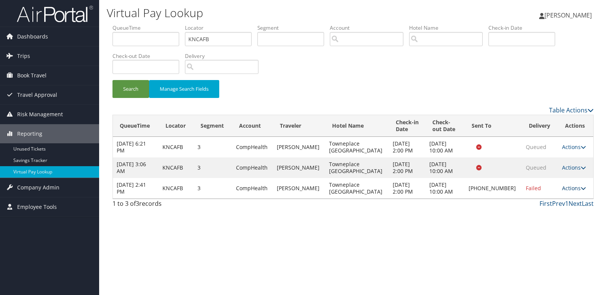
click at [563, 189] on link "Actions" at bounding box center [574, 187] width 24 height 7
click at [530, 210] on link "Logs" at bounding box center [547, 212] width 65 height 13
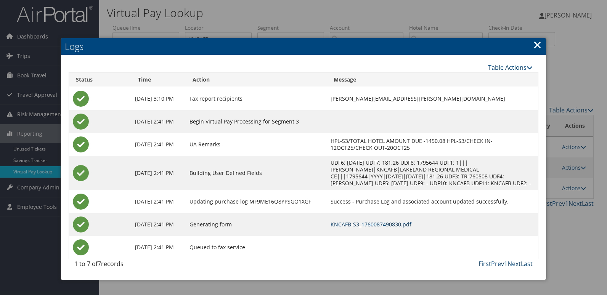
click at [353, 227] on link "KNCAFB-S3_1760087490830.pdf" at bounding box center [370, 224] width 81 height 7
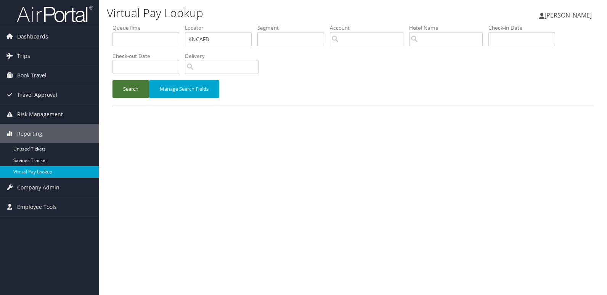
click at [126, 81] on button "Search" at bounding box center [130, 89] width 37 height 18
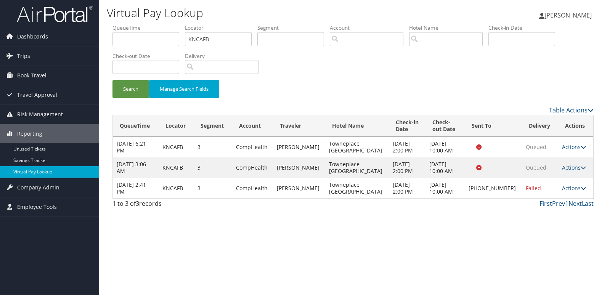
click at [574, 191] on link "Actions" at bounding box center [574, 187] width 24 height 7
click at [549, 202] on link "Resend" at bounding box center [547, 199] width 65 height 13
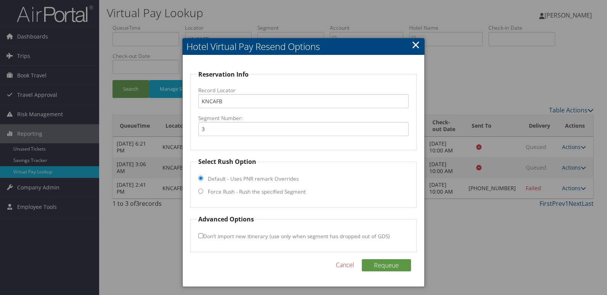
click at [227, 189] on label "Force Rush - Rush the specified Segment" at bounding box center [257, 192] width 98 height 8
click at [203, 189] on input "Force Rush - Rush the specified Segment" at bounding box center [200, 191] width 5 height 5
radio input "true"
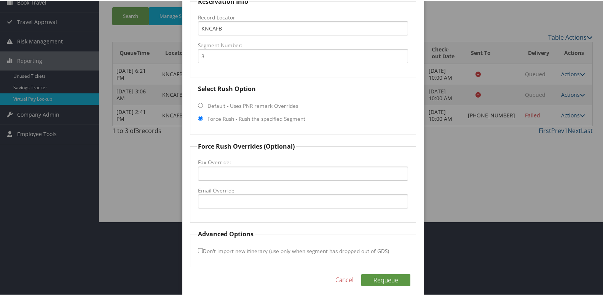
scroll to position [80, 0]
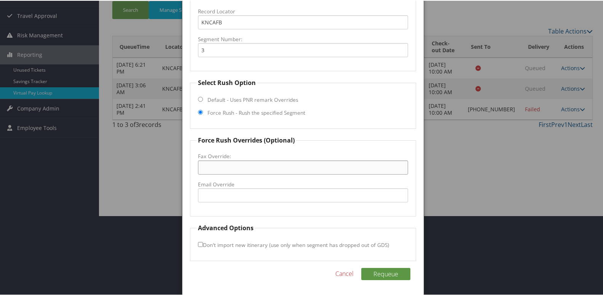
click at [246, 168] on input "Fax Override:" at bounding box center [303, 167] width 211 height 14
paste input "[PHONE_NUMBER]"
type input "[PHONE_NUMBER]"
click at [373, 272] on button "Requeue" at bounding box center [386, 273] width 49 height 12
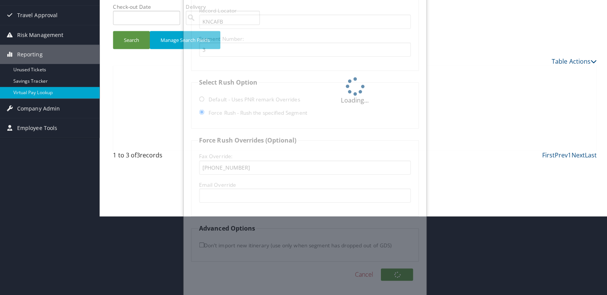
scroll to position [0, 0]
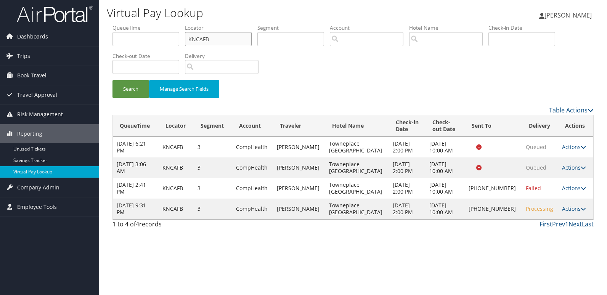
drag, startPoint x: 110, startPoint y: 42, endPoint x: 103, endPoint y: 43, distance: 6.9
click at [106, 42] on div "Virtual Pay Lookup Luke Perry Luke Perry My Settings Travel Agency Contacts Vie…" at bounding box center [352, 147] width 507 height 295
paste input "IIDYME"
type input "IIDYME"
click at [126, 91] on button "Search" at bounding box center [130, 89] width 37 height 18
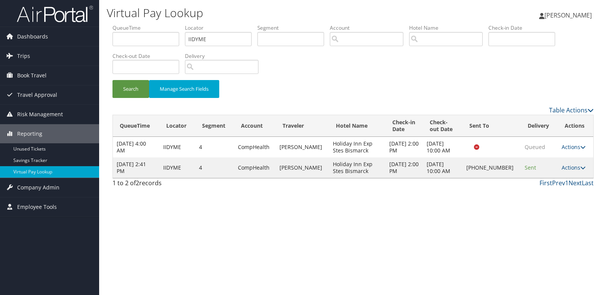
click at [575, 169] on link "Actions" at bounding box center [573, 167] width 24 height 7
drag, startPoint x: 575, startPoint y: 169, endPoint x: 546, endPoint y: 197, distance: 39.9
click at [548, 197] on link "Logs" at bounding box center [547, 191] width 65 height 13
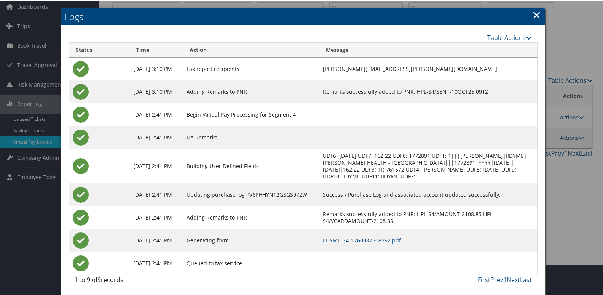
scroll to position [31, 0]
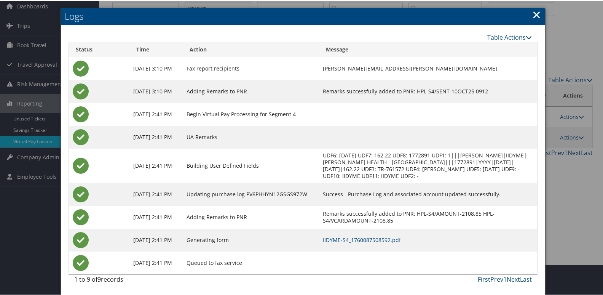
click at [351, 243] on td "IIDYME-S4_1760087508592.pdf" at bounding box center [428, 239] width 218 height 23
click at [358, 240] on link "IIDYME-S4_1760087508592.pdf" at bounding box center [362, 238] width 78 height 7
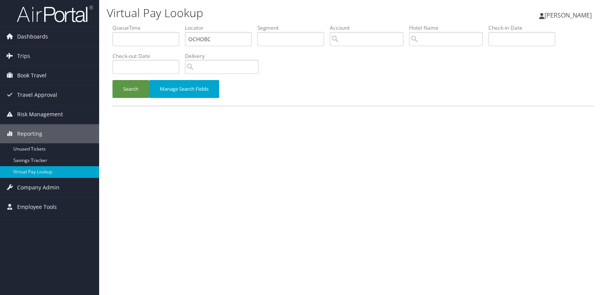
click at [125, 83] on button "Search" at bounding box center [130, 89] width 37 height 18
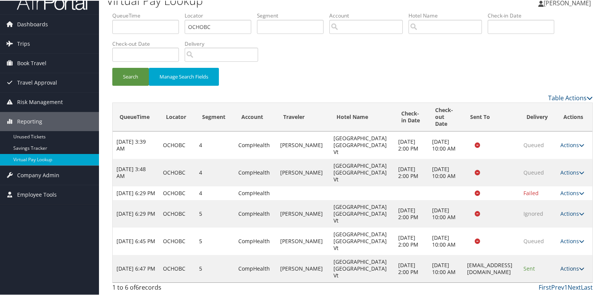
click at [565, 267] on link "Actions" at bounding box center [573, 267] width 24 height 7
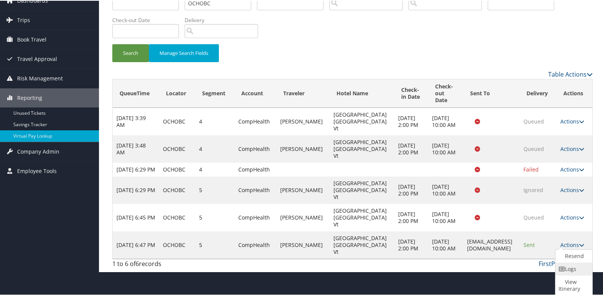
click at [568, 270] on link "Logs" at bounding box center [573, 268] width 35 height 13
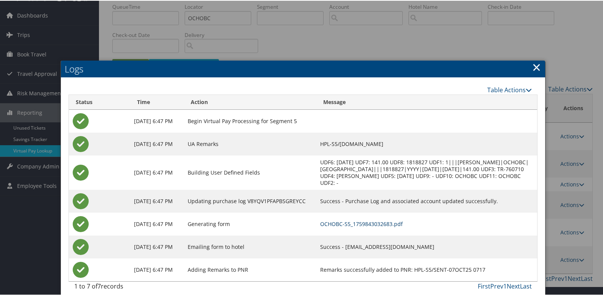
scroll to position [27, 0]
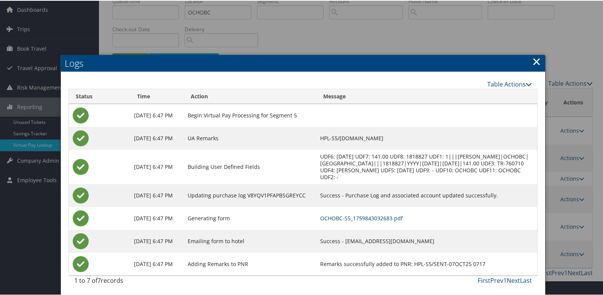
click at [375, 216] on link "OCHOBC-S5_1759843032683.pdf" at bounding box center [361, 217] width 83 height 7
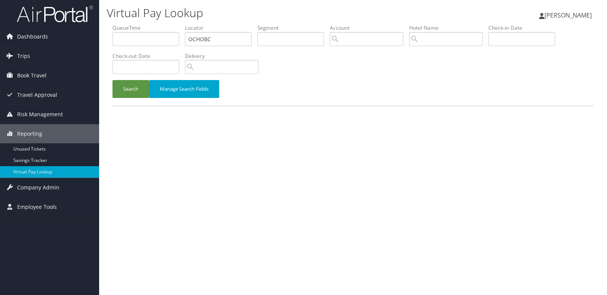
click at [150, 24] on ul "QueueTime Locator OCHOBC Segment Account Traveler Hotel Name Check-in Date Chec…" at bounding box center [352, 24] width 481 height 0
type input "GKAKAC"
click at [112, 80] on button "Search" at bounding box center [130, 89] width 37 height 18
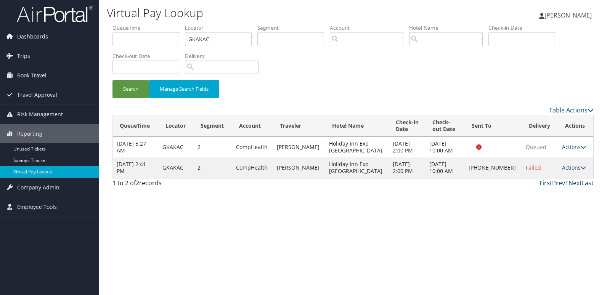
click at [569, 168] on link "Actions" at bounding box center [574, 167] width 24 height 7
click at [547, 189] on link "Logs" at bounding box center [546, 191] width 65 height 13
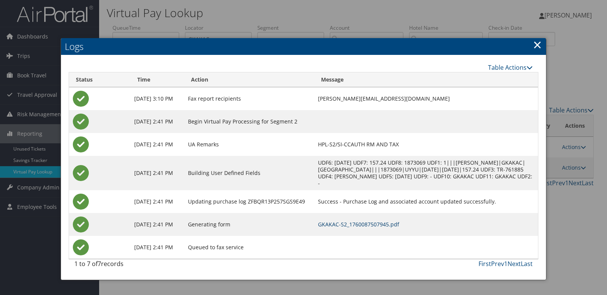
drag, startPoint x: 382, startPoint y: 224, endPoint x: 387, endPoint y: 224, distance: 5.3
click at [382, 224] on link "GKAKAC-S2_1760087507945.pdf" at bounding box center [358, 224] width 81 height 7
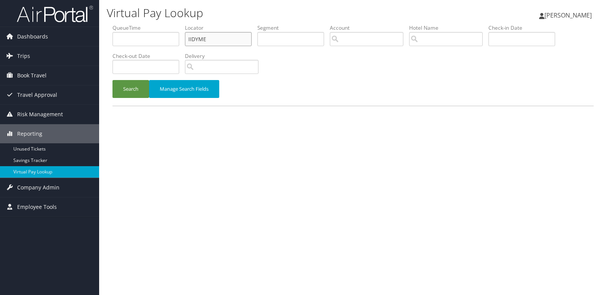
click at [152, 24] on ul "QueueTime Locator IIDYME Segment Account Traveler Hotel Name Check-in Date Chec…" at bounding box center [352, 24] width 481 height 0
paste input "KNCAFB"
type input "KNCAFB"
click at [112, 80] on button "Search" at bounding box center [130, 89] width 37 height 18
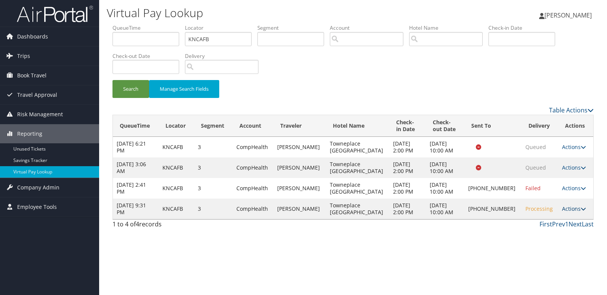
click at [567, 207] on link "Actions" at bounding box center [574, 208] width 24 height 7
click at [536, 234] on link "Logs" at bounding box center [547, 232] width 65 height 13
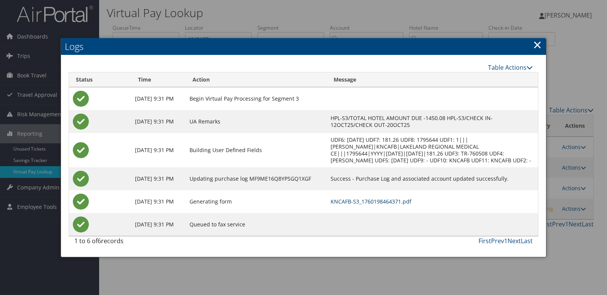
click at [388, 205] on link "KNCAFB-S3_1760198464371.pdf" at bounding box center [370, 201] width 81 height 7
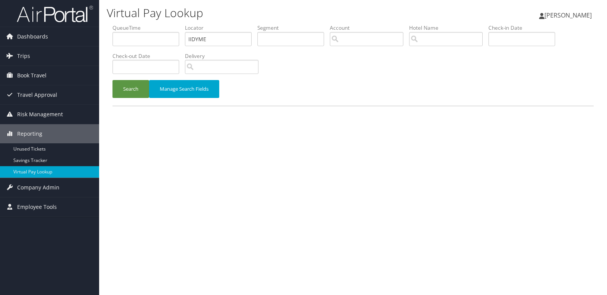
click at [155, 24] on ul "QueueTime Locator IIDYME Segment Account Traveler Hotel Name Check-in Date Chec…" at bounding box center [352, 24] width 481 height 0
type input "OTZULC"
click at [123, 101] on div "Search Manage Search Fields" at bounding box center [353, 93] width 492 height 26
click at [116, 91] on button "Search" at bounding box center [130, 89] width 37 height 18
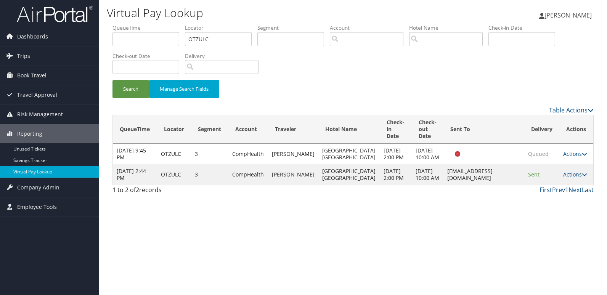
drag, startPoint x: 570, startPoint y: 183, endPoint x: 563, endPoint y: 200, distance: 18.2
click at [570, 178] on link "Actions" at bounding box center [575, 174] width 24 height 7
click at [556, 208] on link "Logs" at bounding box center [559, 208] width 48 height 13
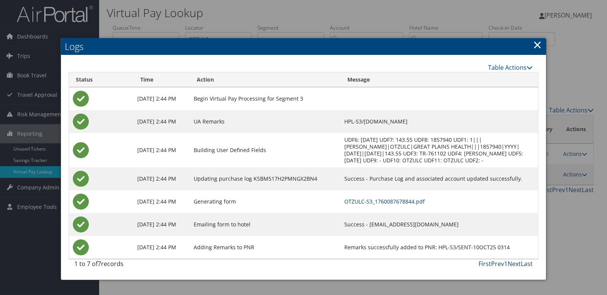
drag, startPoint x: 385, startPoint y: 200, endPoint x: 389, endPoint y: 203, distance: 4.3
click at [385, 200] on link "OTZULC-S3_1760087678844.pdf" at bounding box center [384, 201] width 80 height 7
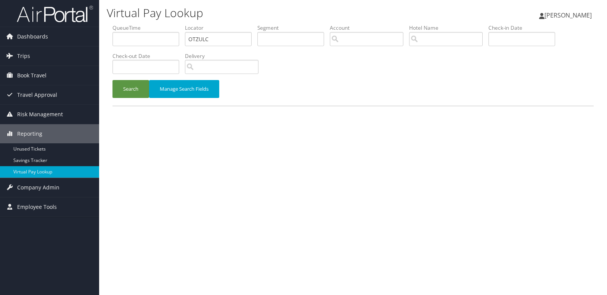
click at [138, 24] on ul "QueueTime Locator OTZULC Segment Account Traveler Hotel Name Check-in Date Chec…" at bounding box center [352, 24] width 481 height 0
type input "NNNORJ"
click at [131, 82] on button "Search" at bounding box center [130, 89] width 37 height 18
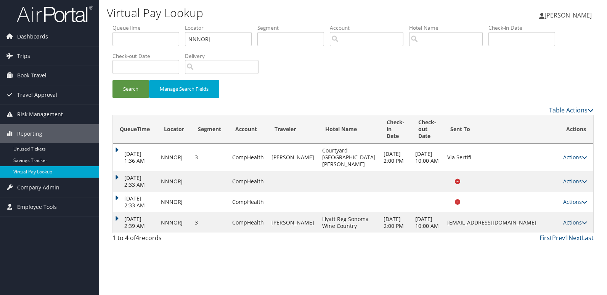
click at [569, 226] on link "Actions" at bounding box center [575, 222] width 24 height 7
click at [554, 257] on link "Logs" at bounding box center [559, 260] width 48 height 13
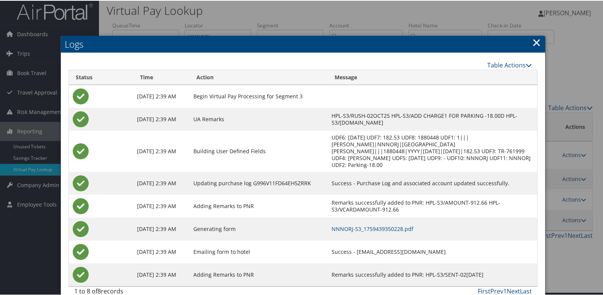
scroll to position [8, 0]
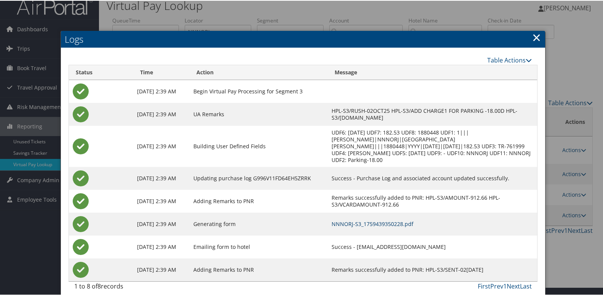
click at [346, 219] on link "NNNORJ-S3_1759439350228.pdf" at bounding box center [373, 222] width 82 height 7
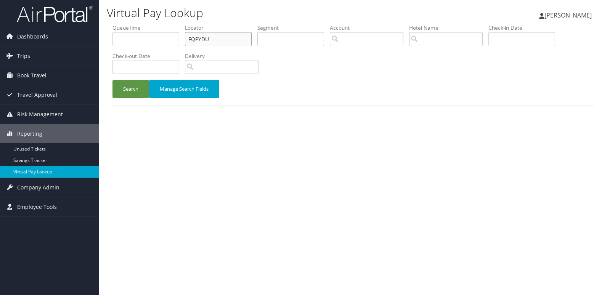
drag, startPoint x: 214, startPoint y: 40, endPoint x: 163, endPoint y: 38, distance: 51.1
click at [166, 24] on ul "QueueTime Locator FQPYDU Segment Account Traveler Hotel Name Check-in Date Chec…" at bounding box center [352, 24] width 481 height 0
paste input "UOELHV"
type input "UOELHV"
click at [112, 80] on button "Search" at bounding box center [130, 89] width 37 height 18
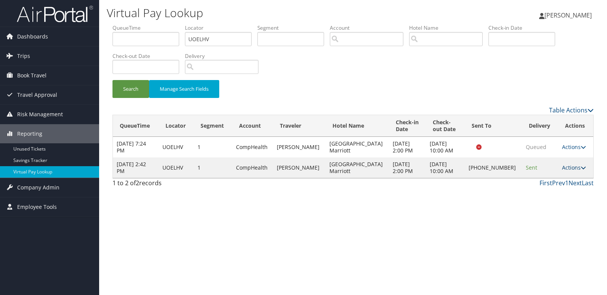
click at [564, 166] on link "Actions" at bounding box center [574, 167] width 24 height 7
click at [537, 190] on link "Logs" at bounding box center [547, 191] width 65 height 13
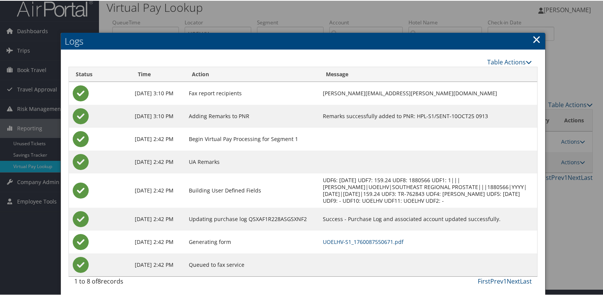
scroll to position [8, 0]
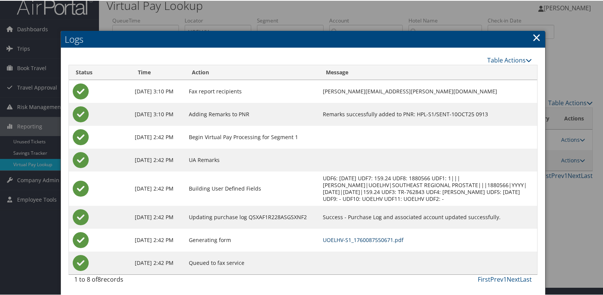
click at [363, 238] on link "UOELHV-S1_1760087550671.pdf" at bounding box center [363, 238] width 81 height 7
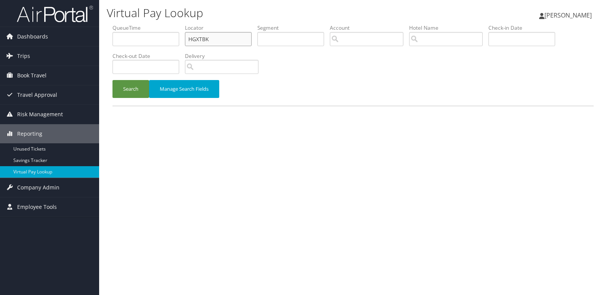
drag, startPoint x: 180, startPoint y: 38, endPoint x: 151, endPoint y: 43, distance: 29.0
click at [152, 24] on ul "QueueTime Locator HGXTBK Segment Account Traveler Hotel Name Check-in Date Chec…" at bounding box center [352, 24] width 481 height 0
paste input "IAICBS"
type input "IAICBS"
click at [123, 98] on div "Search Manage Search Fields" at bounding box center [353, 93] width 492 height 26
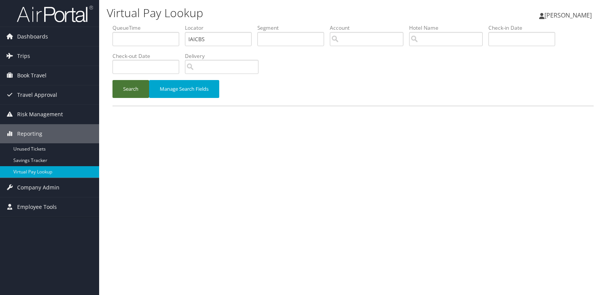
click at [134, 88] on button "Search" at bounding box center [130, 89] width 37 height 18
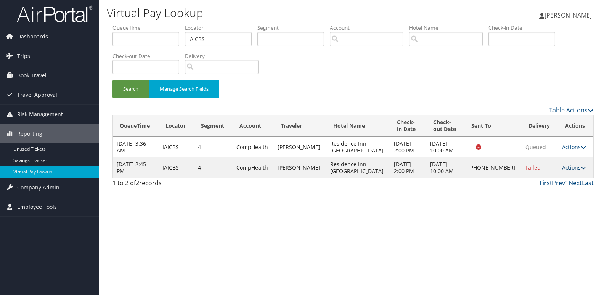
click at [567, 164] on link "Actions" at bounding box center [574, 167] width 24 height 7
click at [547, 191] on link "Logs" at bounding box center [547, 191] width 65 height 13
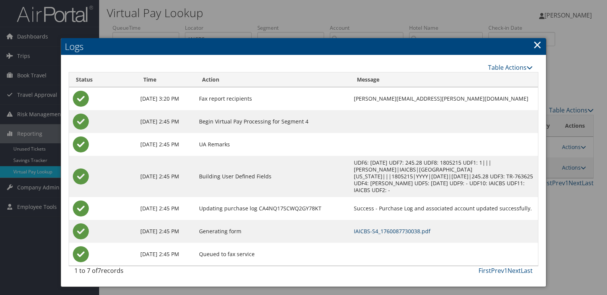
click at [370, 227] on link "IAICBS-S4_1760087730038.pdf" at bounding box center [392, 230] width 77 height 7
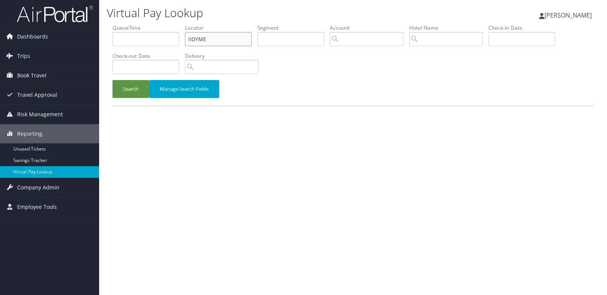
drag, startPoint x: 208, startPoint y: 41, endPoint x: 139, endPoint y: 46, distance: 69.5
click at [139, 24] on ul "QueueTime Locator IIDYME Segment Account Traveler Hotel Name Check-in Date Chec…" at bounding box center [352, 24] width 481 height 0
paste input "DNPHEI"
type input "DNPHEI"
click at [112, 80] on button "Search" at bounding box center [130, 89] width 37 height 18
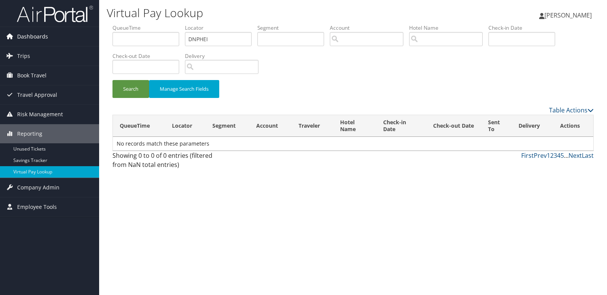
drag, startPoint x: 27, startPoint y: 42, endPoint x: 44, endPoint y: 35, distance: 19.0
click at [27, 42] on span "Dashboards" at bounding box center [32, 36] width 31 height 19
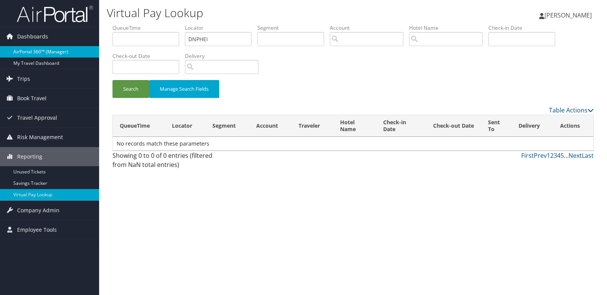
click at [48, 47] on link "AirPortal 360™ (Manager)" at bounding box center [49, 51] width 99 height 11
drag, startPoint x: 221, startPoint y: 40, endPoint x: 168, endPoint y: 48, distance: 54.3
click at [168, 24] on ul "QueueTime Locator DNPHEI Segment Account Traveler Hotel Name Check-in Date Chec…" at bounding box center [352, 24] width 481 height 0
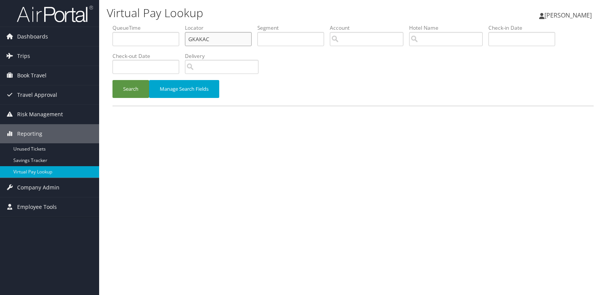
click at [165, 24] on ul "QueueTime Locator GKAKAC Segment Account Traveler Hotel Name Check-in Date Chec…" at bounding box center [352, 24] width 481 height 0
paste input "DNPHEI"
click at [129, 89] on button "Search" at bounding box center [130, 89] width 37 height 18
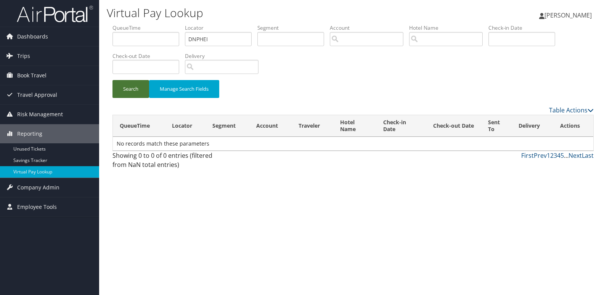
click at [135, 90] on button "Search" at bounding box center [130, 89] width 37 height 18
click at [190, 39] on input "DNPHEI" at bounding box center [218, 39] width 67 height 14
click at [112, 80] on button "Search" at bounding box center [130, 89] width 37 height 18
drag, startPoint x: 217, startPoint y: 38, endPoint x: 162, endPoint y: 48, distance: 56.1
click at [166, 24] on ul "QueueTime Locator DNPHEI Segment Account Traveler Hotel Name Check-in Date Chec…" at bounding box center [352, 24] width 481 height 0
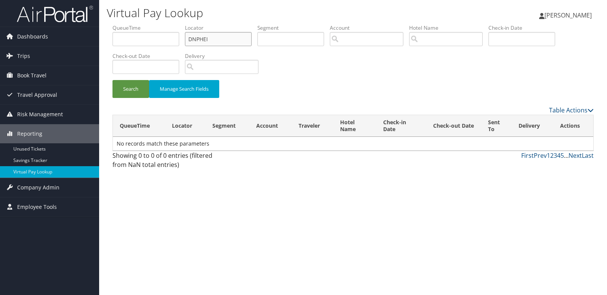
paste input ") KKWJRP"
type input "KKWJRP"
click at [112, 80] on button "Search" at bounding box center [130, 89] width 37 height 18
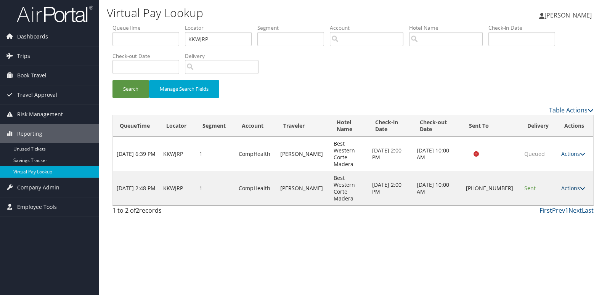
click at [574, 184] on link "Actions" at bounding box center [573, 187] width 24 height 7
click at [539, 191] on link "Logs" at bounding box center [547, 195] width 65 height 13
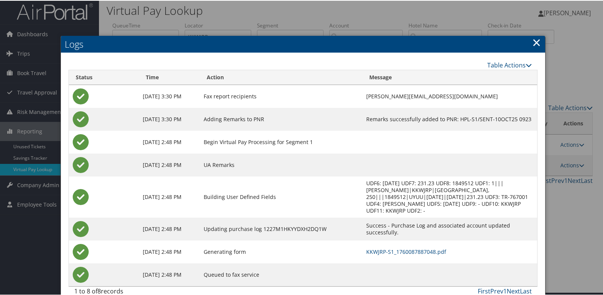
scroll to position [8, 0]
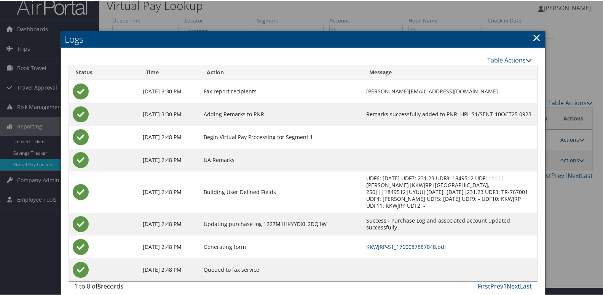
click at [380, 242] on link "KKWJRP-S1_1760087887048.pdf" at bounding box center [407, 245] width 80 height 7
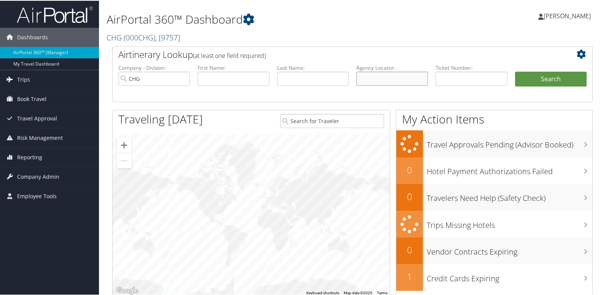
click at [365, 80] on input "text" at bounding box center [393, 78] width 72 height 14
paste input "DNPHEI"
type input "DNPHEI"
click at [515, 81] on button "Search" at bounding box center [551, 78] width 72 height 15
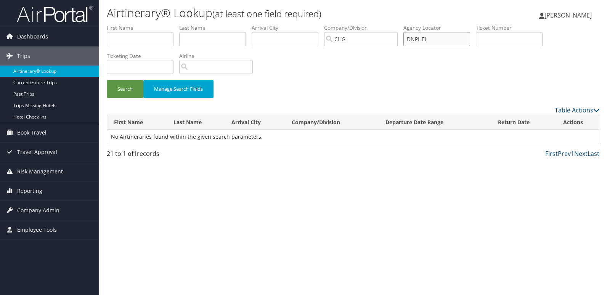
drag, startPoint x: 436, startPoint y: 40, endPoint x: 376, endPoint y: 43, distance: 59.5
click at [376, 24] on ul "First Name Last Name Departure City Arrival City Company/Division [GEOGRAPHIC_D…" at bounding box center [353, 24] width 492 height 0
click at [20, 193] on span "Reporting" at bounding box center [29, 190] width 25 height 19
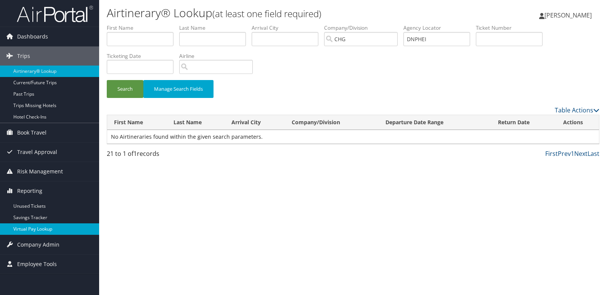
click at [17, 226] on link "Virtual Pay Lookup" at bounding box center [49, 228] width 99 height 11
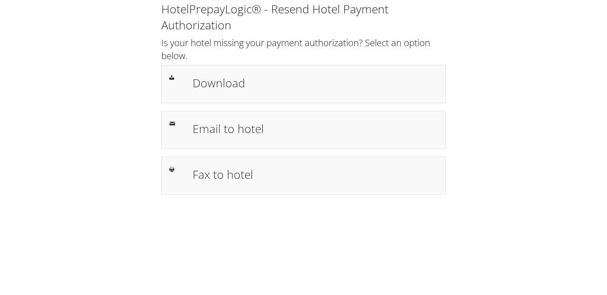
click at [240, 130] on h1 "Email to hotel" at bounding box center [314, 128] width 245 height 17
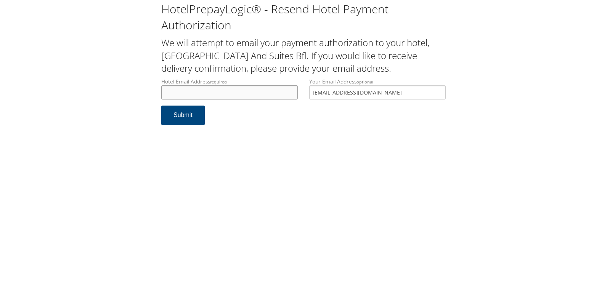
click at [217, 93] on input "Hotel Email Address required" at bounding box center [229, 92] width 136 height 14
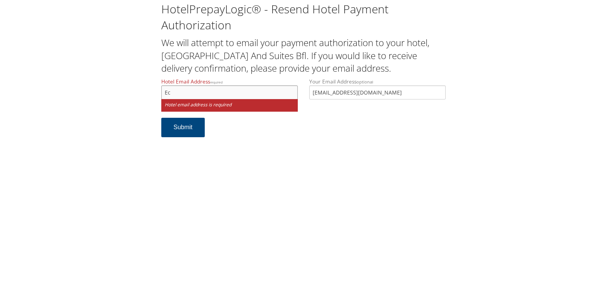
type input "ecare@chghealthcare.com"
drag, startPoint x: 390, startPoint y: 95, endPoint x: 242, endPoint y: 95, distance: 147.4
click at [242, 95] on div "Hotel Email Address required ecare@chghealthcare.com Hotel email address is req…" at bounding box center [303, 98] width 296 height 40
click at [195, 124] on button "Submit" at bounding box center [182, 127] width 43 height 19
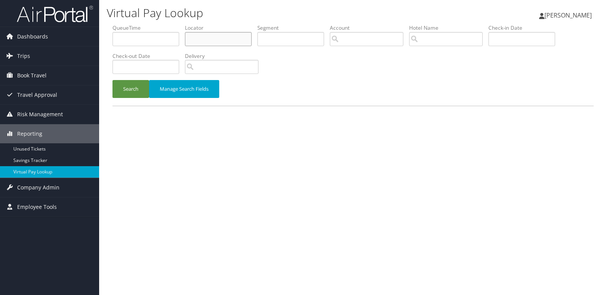
click at [202, 39] on input "text" at bounding box center [218, 39] width 67 height 14
paste input "DNPHEI"
type input "DNPHEI"
click at [126, 93] on button "Search" at bounding box center [130, 89] width 37 height 18
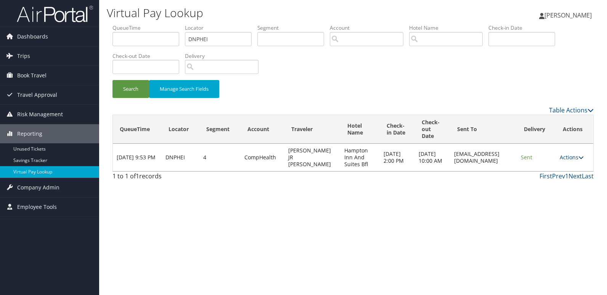
click at [569, 157] on link "Actions" at bounding box center [571, 157] width 24 height 7
click at [557, 180] on link "Logs" at bounding box center [558, 181] width 48 height 13
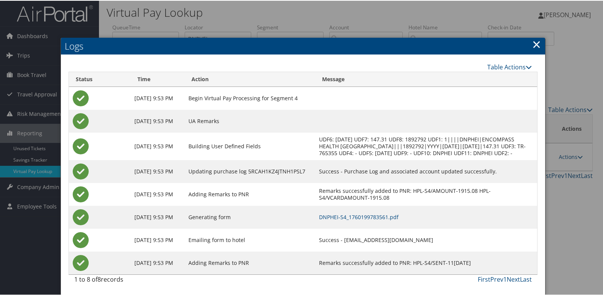
scroll to position [8, 0]
click at [371, 214] on link "DNPHEI-S4_1760199783561.pdf" at bounding box center [359, 216] width 80 height 7
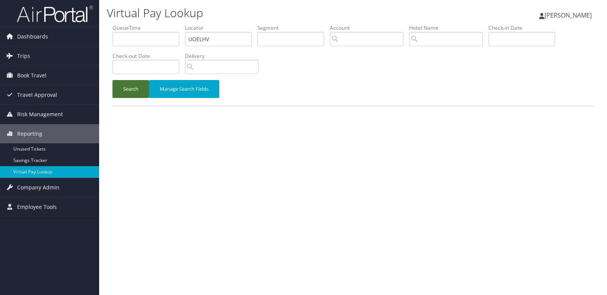
click at [128, 89] on button "Search" at bounding box center [130, 89] width 37 height 18
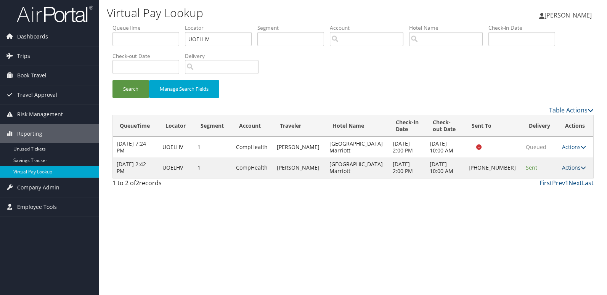
click at [565, 168] on link "Actions" at bounding box center [574, 167] width 24 height 7
click at [544, 190] on link "Logs" at bounding box center [547, 191] width 65 height 13
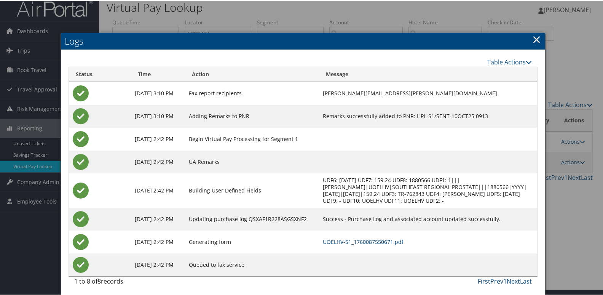
scroll to position [8, 0]
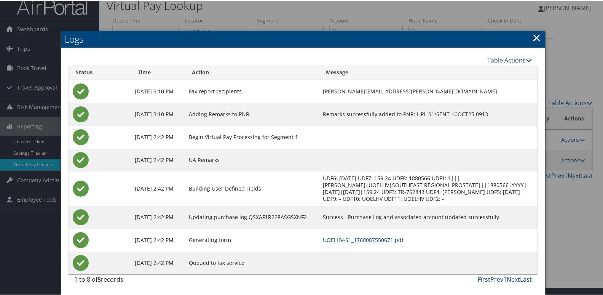
click at [360, 235] on link "UOELHV-S1_1760087550671.pdf" at bounding box center [363, 238] width 81 height 7
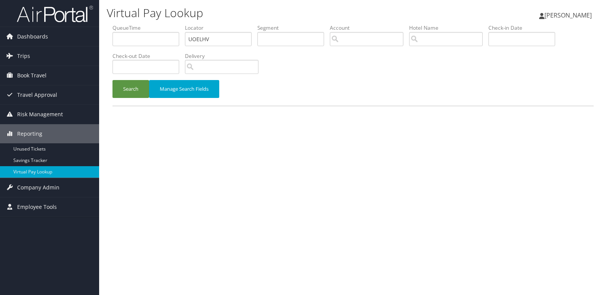
click at [135, 89] on button "Search" at bounding box center [130, 89] width 37 height 18
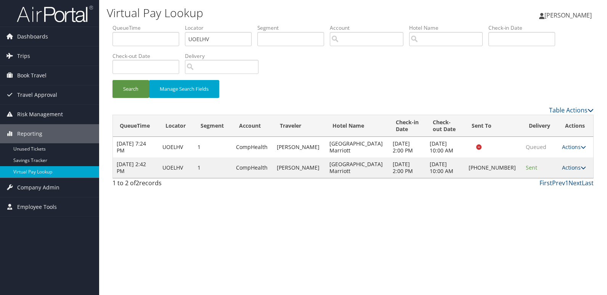
click at [572, 166] on link "Actions" at bounding box center [574, 167] width 24 height 7
click at [538, 174] on link "Resend" at bounding box center [547, 178] width 65 height 13
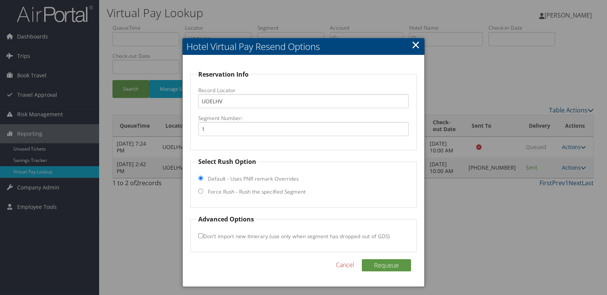
click at [238, 191] on label "Force Rush - Rush the specified Segment" at bounding box center [257, 192] width 98 height 8
click at [203, 191] on input "Force Rush - Rush the specified Segment" at bounding box center [200, 191] width 5 height 5
radio input "true"
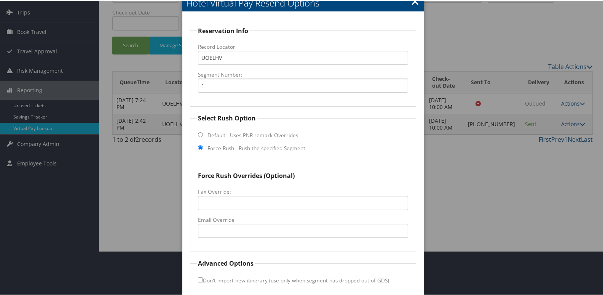
scroll to position [80, 0]
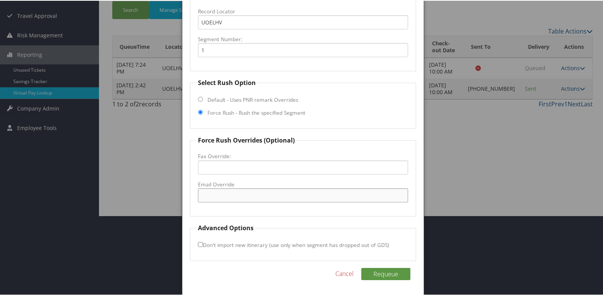
click at [234, 198] on input "Email Override" at bounding box center [303, 194] width 211 height 14
type input "[PERSON_NAME][EMAIL_ADDRESS][PERSON_NAME][PERSON_NAME][DOMAIN_NAME]"
drag, startPoint x: 283, startPoint y: 194, endPoint x: 191, endPoint y: 201, distance: 92.1
click at [191, 201] on fieldset "Force Rush Overrides (Optional) Fax Override: Email Override maryetta.barnett@m…" at bounding box center [303, 175] width 227 height 81
click at [375, 279] on button "Requeue" at bounding box center [386, 273] width 49 height 12
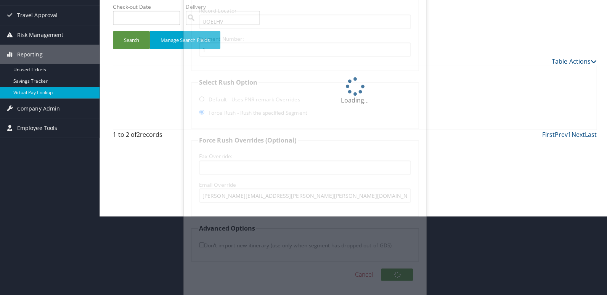
scroll to position [0, 0]
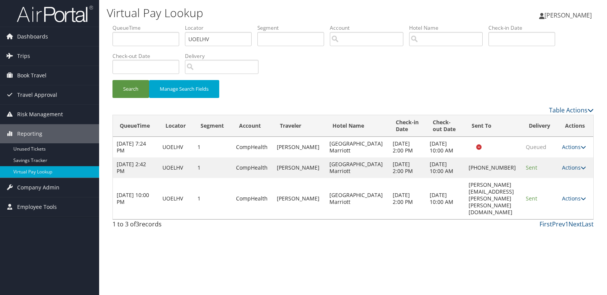
drag, startPoint x: 516, startPoint y: 205, endPoint x: 419, endPoint y: 205, distance: 97.5
click at [419, 205] on tr "Oct 11, 2025 10:00 PM UOELHV 1 CompHealth VAISMAN ISAAC Residence Inn Airport M…" at bounding box center [353, 198] width 480 height 41
drag, startPoint x: 485, startPoint y: 215, endPoint x: 502, endPoint y: 208, distance: 18.6
click at [485, 215] on td "[PERSON_NAME][EMAIL_ADDRESS][PERSON_NAME][PERSON_NAME][DOMAIN_NAME]" at bounding box center [492, 198] width 57 height 41
click at [516, 204] on td "[PERSON_NAME][EMAIL_ADDRESS][PERSON_NAME][PERSON_NAME][DOMAIN_NAME]" at bounding box center [492, 198] width 57 height 41
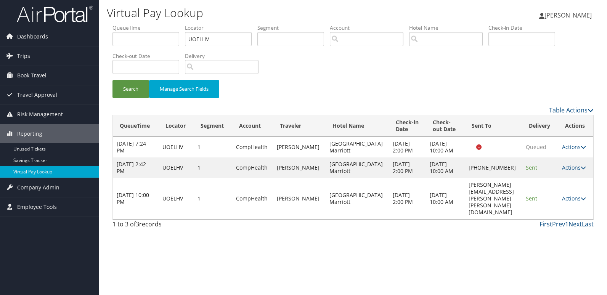
drag, startPoint x: 446, startPoint y: 184, endPoint x: 449, endPoint y: 210, distance: 26.9
click at [464, 178] on td "[PHONE_NUMBER]" at bounding box center [492, 167] width 57 height 21
drag, startPoint x: 516, startPoint y: 204, endPoint x: 437, endPoint y: 206, distance: 79.3
click at [464, 206] on td "[PERSON_NAME][EMAIL_ADDRESS][PERSON_NAME][PERSON_NAME][DOMAIN_NAME]" at bounding box center [492, 198] width 57 height 41
copy td "[PERSON_NAME][EMAIL_ADDRESS][PERSON_NAME][PERSON_NAME][DOMAIN_NAME]"
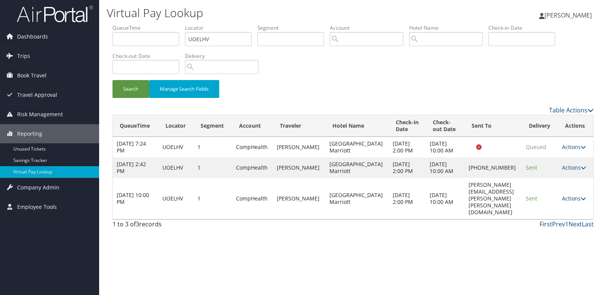
click at [575, 202] on link "Actions" at bounding box center [574, 198] width 24 height 7
click at [551, 223] on ul "Resend Logs View Itinerary" at bounding box center [561, 230] width 51 height 40
click at [570, 250] on div "Virtual Pay Lookup Luke Perry Luke Perry My Settings Travel Agency Contacts Vie…" at bounding box center [352, 147] width 507 height 295
click at [571, 202] on link "Actions" at bounding box center [574, 198] width 24 height 7
click at [557, 227] on link "Logs" at bounding box center [561, 229] width 48 height 13
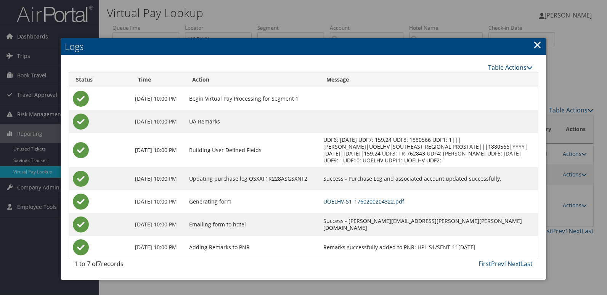
click at [371, 205] on link "UOELHV-S1_1760200204322.pdf" at bounding box center [363, 201] width 81 height 7
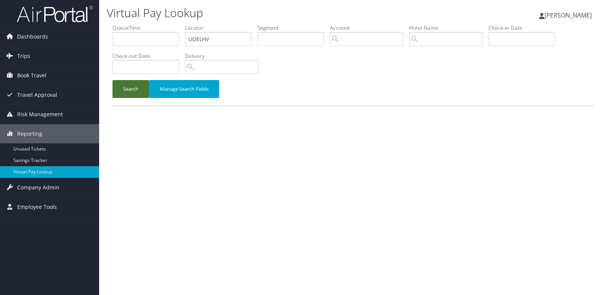
click at [126, 88] on button "Search" at bounding box center [130, 89] width 37 height 18
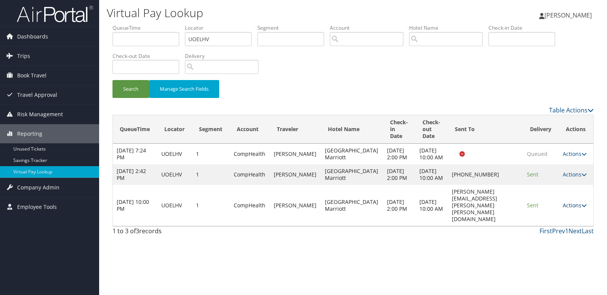
click at [575, 209] on link "Actions" at bounding box center [574, 205] width 24 height 7
click at [555, 226] on link "Resend" at bounding box center [559, 223] width 48 height 13
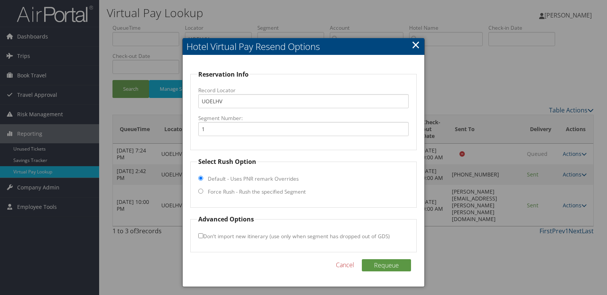
click at [234, 193] on label "Force Rush - Rush the specified Segment" at bounding box center [257, 192] width 98 height 8
click at [203, 193] on input "Force Rush - Rush the specified Segment" at bounding box center [200, 191] width 5 height 5
radio input "true"
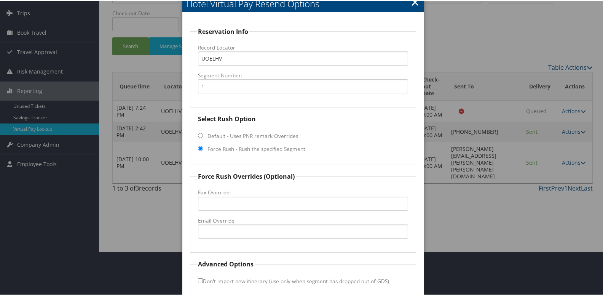
scroll to position [80, 0]
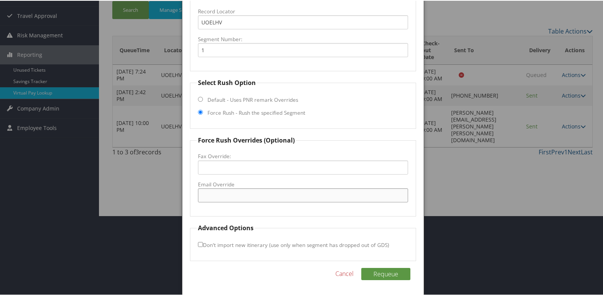
click at [221, 196] on input "Email Override" at bounding box center [303, 194] width 211 height 14
paste input "[PERSON_NAME][EMAIL_ADDRESS][PERSON_NAME][PERSON_NAME][DOMAIN_NAME]"
click at [262, 195] on input "[PERSON_NAME][EMAIL_ADDRESS][PERSON_NAME][PERSON_NAME][DOMAIN_NAME]" at bounding box center [303, 194] width 211 height 14
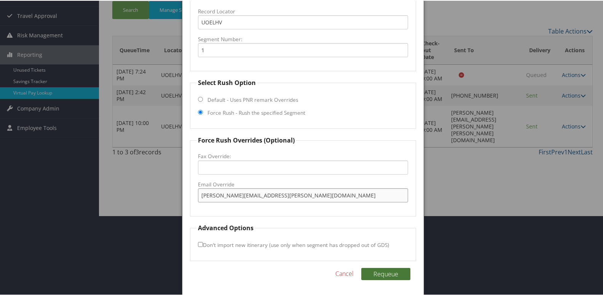
type input "[PERSON_NAME][EMAIL_ADDRESS][PERSON_NAME][DOMAIN_NAME]"
click at [388, 272] on button "Requeue" at bounding box center [386, 273] width 49 height 12
drag, startPoint x: 291, startPoint y: 196, endPoint x: 71, endPoint y: 200, distance: 220.2
click at [71, 200] on body "Menu Dashboards ► AirPortal 360™ (Manager) My Travel Dashboard Trips ► Airtiner…" at bounding box center [303, 67] width 607 height 295
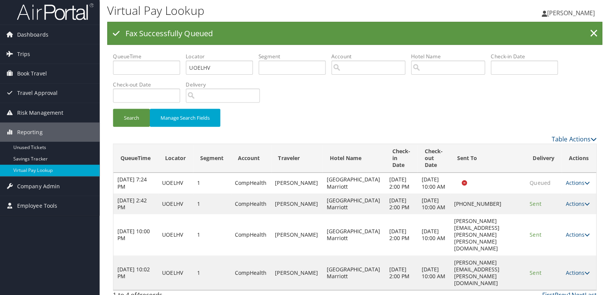
scroll to position [0, 0]
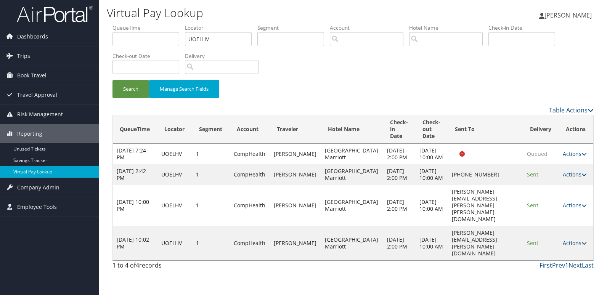
click at [573, 240] on link "Actions" at bounding box center [574, 242] width 24 height 7
click at [558, 261] on link "Logs" at bounding box center [559, 263] width 48 height 13
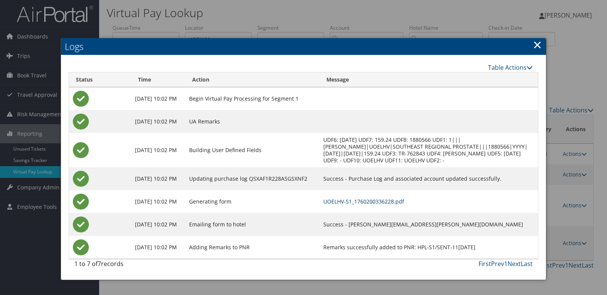
click at [404, 205] on link "UOELHV-S1_1760200336228.pdf" at bounding box center [363, 201] width 81 height 7
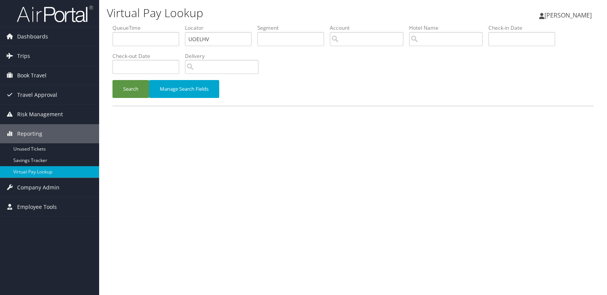
click at [131, 93] on button "Search" at bounding box center [130, 89] width 37 height 18
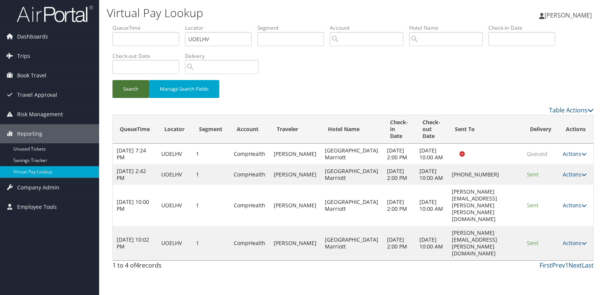
click at [124, 90] on button "Search" at bounding box center [130, 89] width 37 height 18
click at [570, 239] on link "Actions" at bounding box center [574, 242] width 24 height 7
click at [554, 256] on link "Resend" at bounding box center [559, 250] width 48 height 13
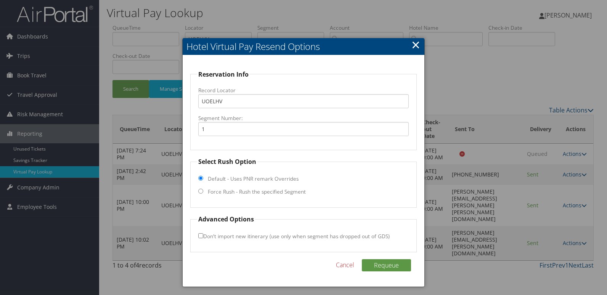
click at [573, 239] on div at bounding box center [303, 147] width 607 height 295
